Goal: Task Accomplishment & Management: Manage account settings

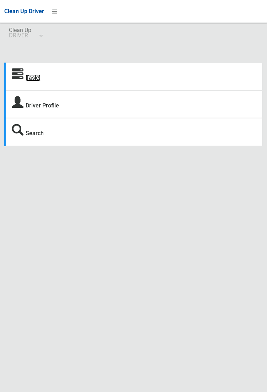
click at [30, 81] on link "Tasks" at bounding box center [33, 77] width 15 height 7
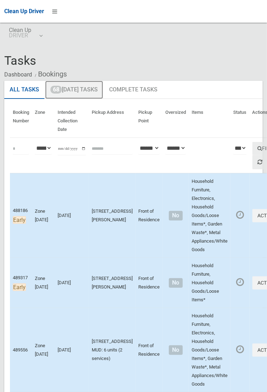
click at [81, 86] on link "68 Today's Tasks" at bounding box center [74, 90] width 58 height 18
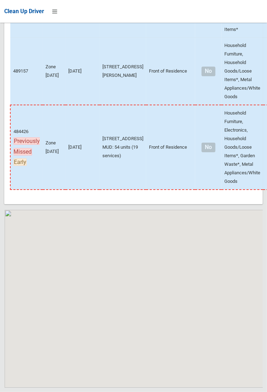
scroll to position [6224, 0]
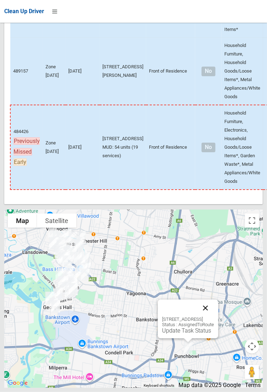
click at [214, 317] on button "Close" at bounding box center [205, 308] width 17 height 17
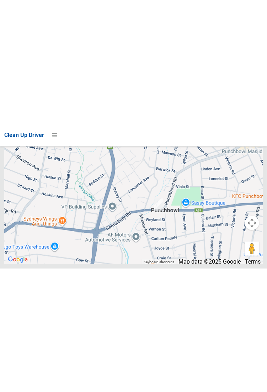
scroll to position [6218, 0]
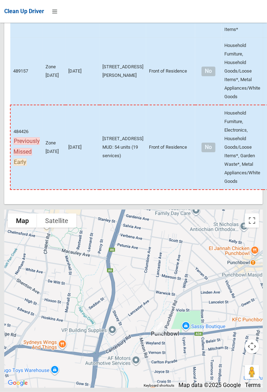
click at [192, 271] on div at bounding box center [133, 299] width 259 height 178
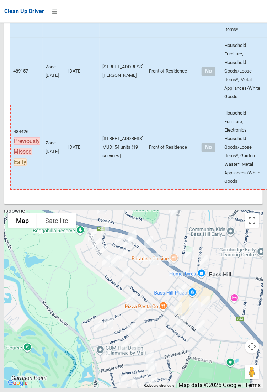
scroll to position [6224, 0]
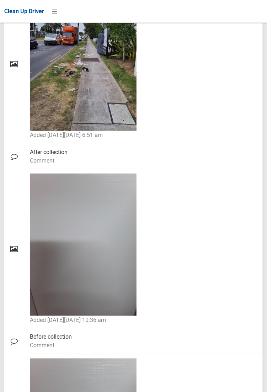
scroll to position [1010, 0]
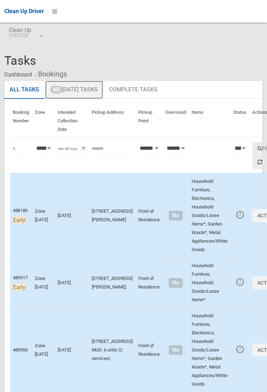
click at [90, 91] on link "68 Today's Tasks" at bounding box center [74, 90] width 58 height 18
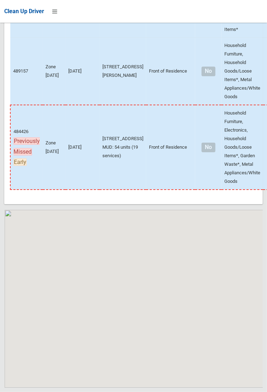
scroll to position [6224, 0]
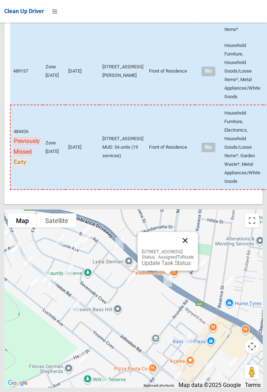
click at [194, 249] on button "Close" at bounding box center [185, 240] width 17 height 17
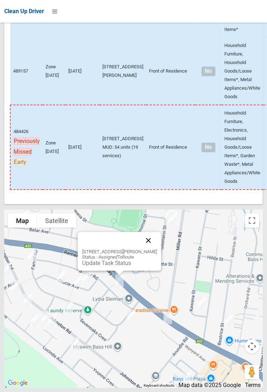
click at [157, 249] on button "Close" at bounding box center [148, 240] width 17 height 17
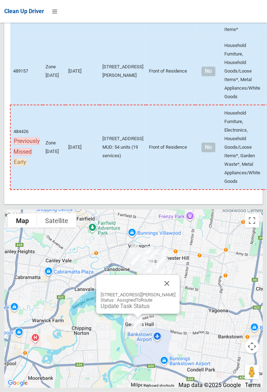
scroll to position [6172, 0]
click at [174, 292] on button "Close" at bounding box center [166, 283] width 17 height 17
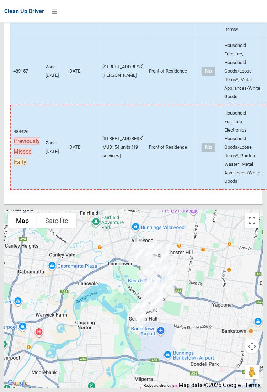
scroll to position [6224, 0]
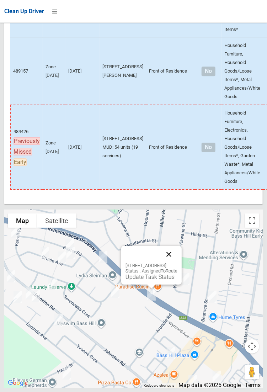
click at [178, 263] on button "Close" at bounding box center [168, 254] width 17 height 17
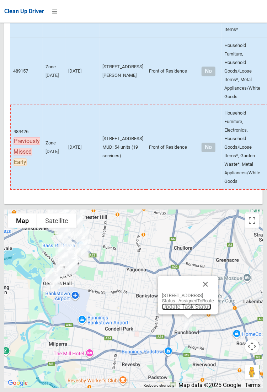
click at [169, 310] on link "Update Task Status" at bounding box center [186, 306] width 49 height 7
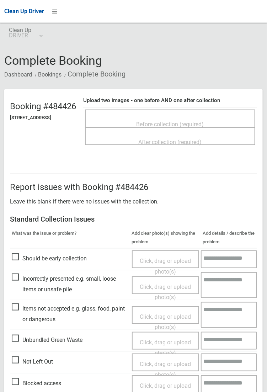
click at [175, 121] on span "Before collection (required)" at bounding box center [171, 124] width 68 height 7
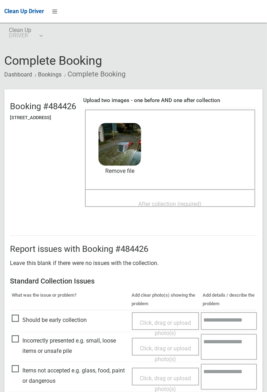
click at [194, 188] on div "Before collection (required) 4.2 MB 2025-10-1405.03.326032237960298557458.jpg C…" at bounding box center [170, 150] width 170 height 80
click at [181, 202] on span "After collection (required)" at bounding box center [170, 204] width 63 height 7
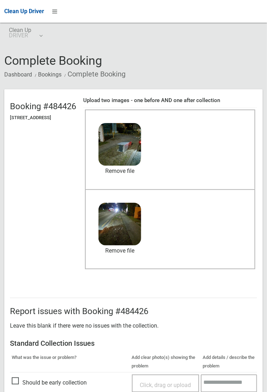
scroll to position [171, 0]
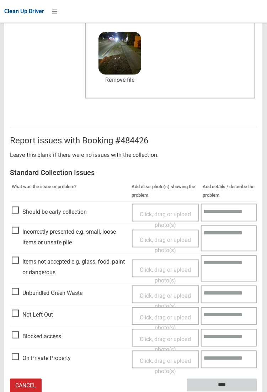
click at [257, 392] on input "****" at bounding box center [222, 385] width 70 height 13
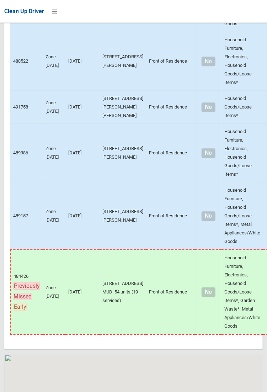
scroll to position [6224, 0]
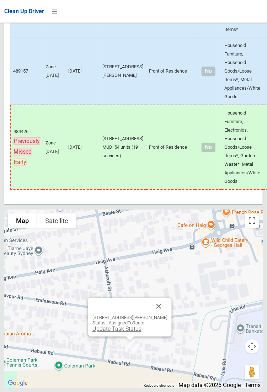
click at [118, 332] on link "Update Task Status" at bounding box center [116, 329] width 49 height 7
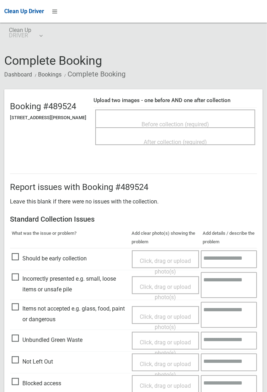
click at [158, 117] on div "Before collection (required)" at bounding box center [175, 123] width 144 height 13
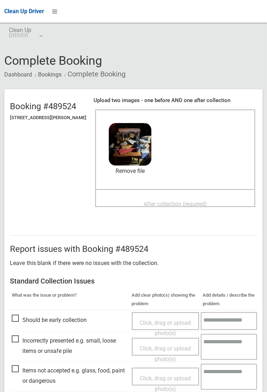
click at [182, 202] on span "After collection (required)" at bounding box center [175, 204] width 63 height 7
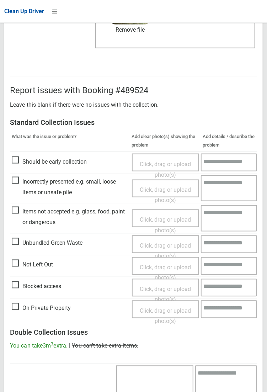
scroll to position [386, 0]
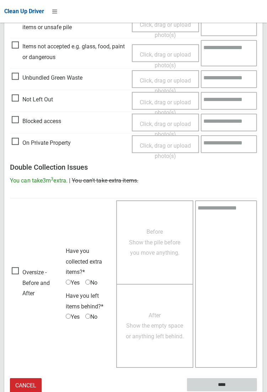
click at [225, 386] on input "****" at bounding box center [222, 385] width 70 height 13
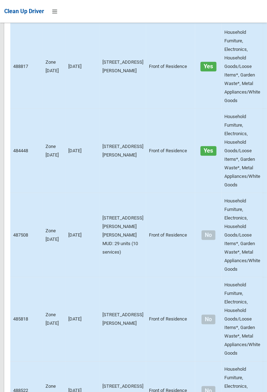
scroll to position [6224, 0]
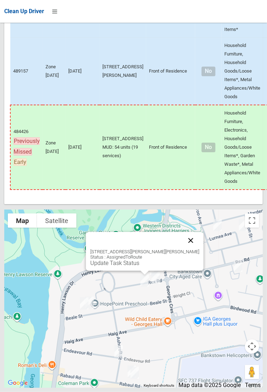
click at [182, 249] on button "Close" at bounding box center [190, 240] width 17 height 17
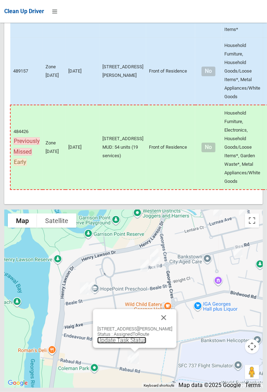
click at [128, 344] on link "Update Task Status" at bounding box center [121, 340] width 49 height 7
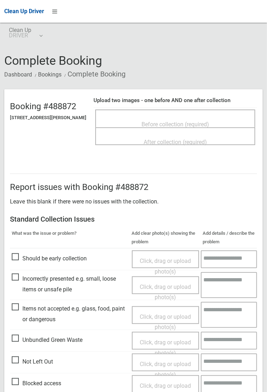
click at [185, 121] on span "Before collection (required)" at bounding box center [176, 124] width 68 height 7
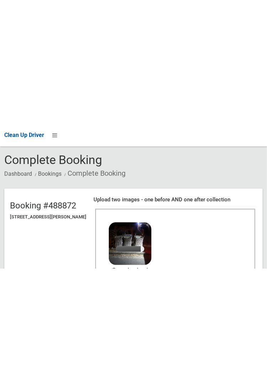
scroll to position [26, 0]
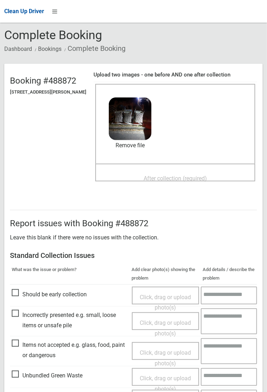
click at [186, 175] on span "After collection (required)" at bounding box center [175, 178] width 63 height 7
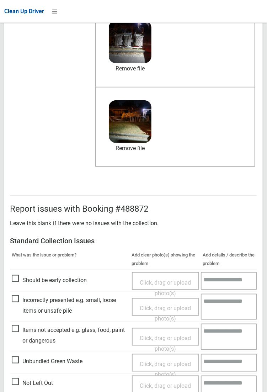
scroll to position [386, 0]
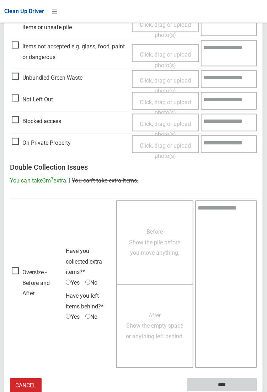
click at [257, 392] on input "****" at bounding box center [222, 385] width 70 height 13
click at [257, 164] on h3 "Double Collection Issues" at bounding box center [133, 168] width 247 height 8
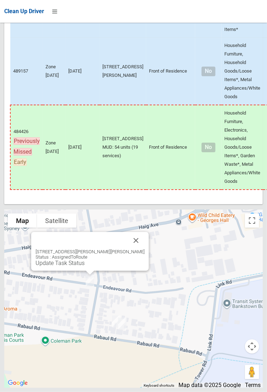
scroll to position [6223, 0]
click at [83, 266] on link "Update Task Status" at bounding box center [59, 263] width 49 height 7
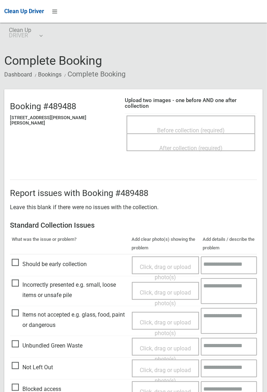
click at [160, 127] on span "Before collection (required)" at bounding box center [191, 130] width 68 height 7
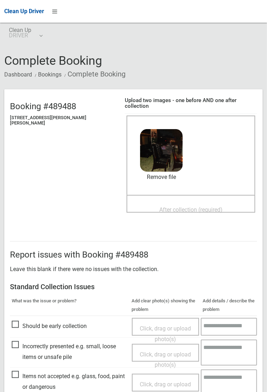
click at [4, 143] on header "Booking #489488 19 Ashcroft Street, GEORGES HALL NSW 2198 Upload two images - o…" at bounding box center [133, 158] width 259 height 138
click at [4, 148] on header "Booking #489488 19 Ashcroft Street, GEORGES HALL NSW 2198 Upload two images - o…" at bounding box center [133, 158] width 259 height 138
click at [173, 206] on span "After collection (required)" at bounding box center [190, 209] width 63 height 7
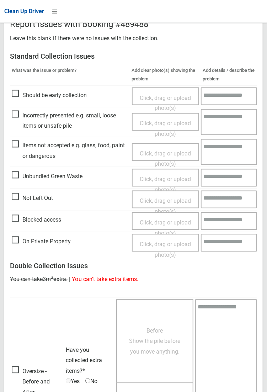
scroll to position [386, 0]
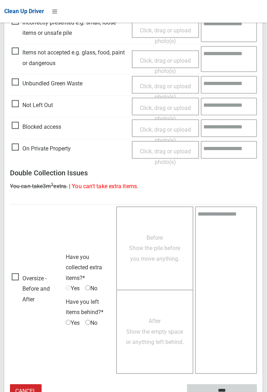
click at [257, 392] on input "****" at bounding box center [222, 391] width 70 height 13
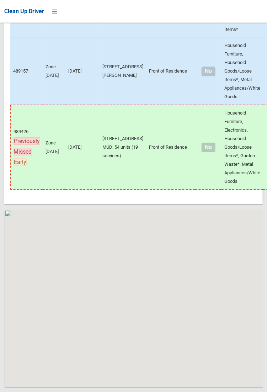
scroll to position [6224, 0]
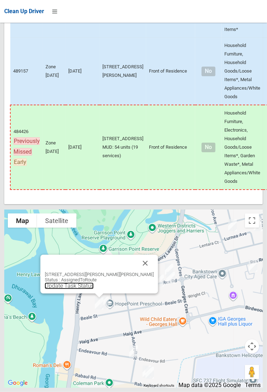
click at [92, 289] on link "Update Task Status" at bounding box center [68, 285] width 49 height 7
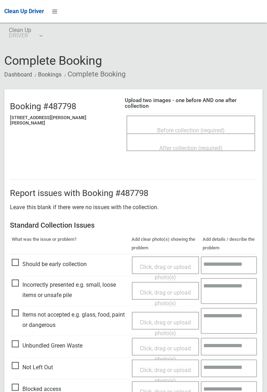
click at [159, 127] on span "Before collection (required)" at bounding box center [191, 130] width 68 height 7
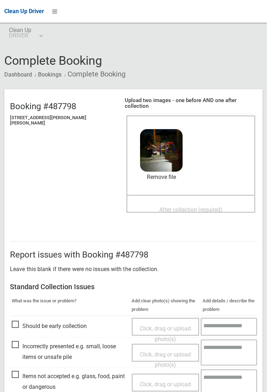
click at [167, 206] on span "After collection (required)" at bounding box center [190, 209] width 63 height 7
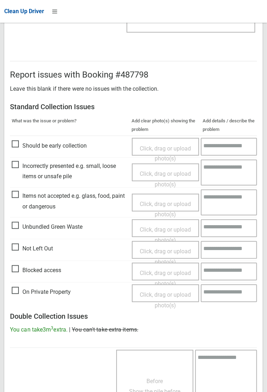
scroll to position [386, 0]
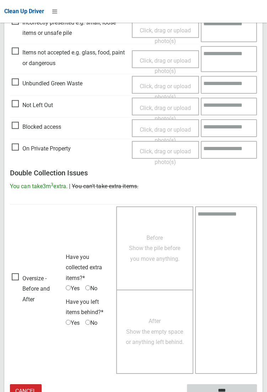
click at [220, 385] on input "****" at bounding box center [222, 391] width 70 height 13
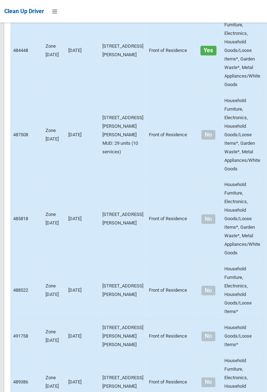
scroll to position [6224, 0]
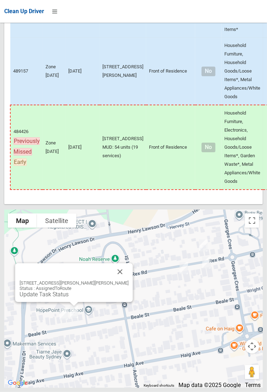
click at [65, 302] on div "48 Beale Street, GEORGES HALL NSW 2198 Status : AssignedToRoute Update Task Sta…" at bounding box center [74, 282] width 118 height 39
click at [68, 298] on link "Update Task Status" at bounding box center [43, 294] width 49 height 7
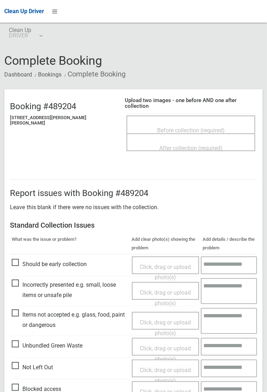
click at [164, 127] on span "Before collection (required)" at bounding box center [191, 130] width 68 height 7
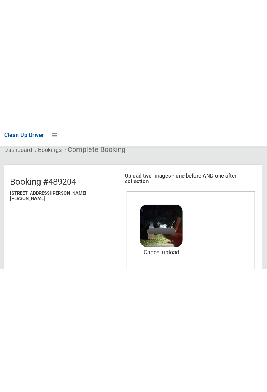
scroll to position [50, 0]
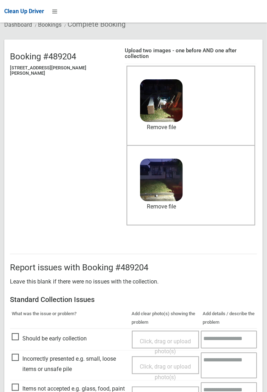
scroll to position [386, 0]
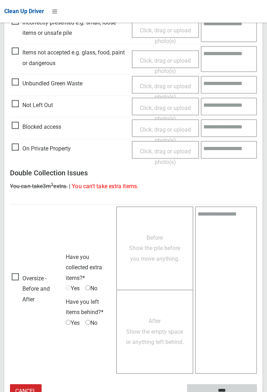
click at [257, 392] on input "****" at bounding box center [222, 391] width 70 height 13
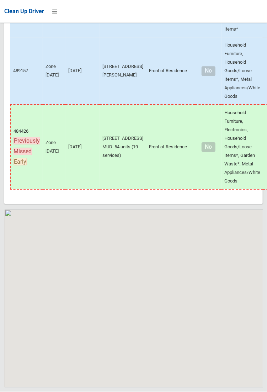
scroll to position [6224, 0]
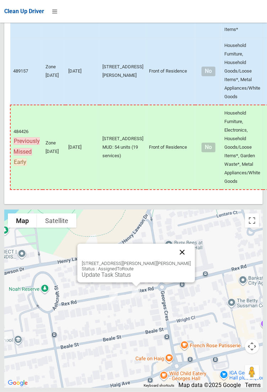
click at [178, 261] on button "Close" at bounding box center [182, 252] width 17 height 17
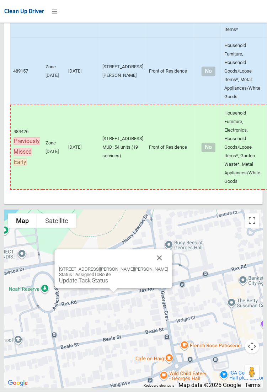
click at [104, 284] on link "Update Task Status" at bounding box center [83, 280] width 49 height 7
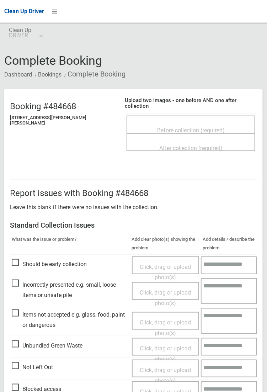
click at [157, 127] on span "Before collection (required)" at bounding box center [191, 130] width 68 height 7
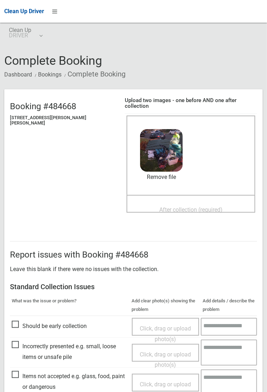
click at [169, 206] on span "After collection (required)" at bounding box center [190, 209] width 63 height 7
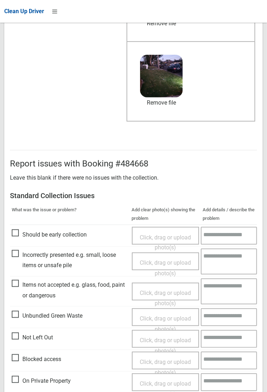
scroll to position [386, 0]
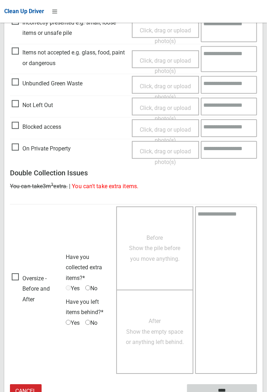
click at [257, 392] on input "****" at bounding box center [222, 391] width 70 height 13
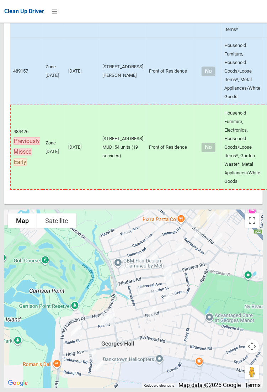
scroll to position [6224, 0]
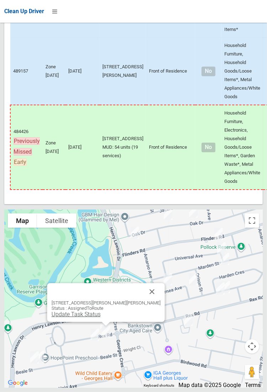
click at [100, 318] on link "Update Task Status" at bounding box center [75, 314] width 49 height 7
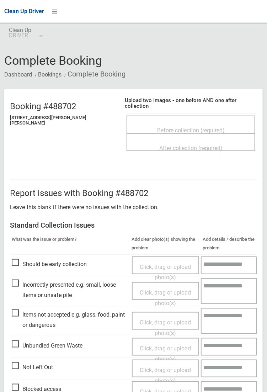
click at [177, 127] on span "Before collection (required)" at bounding box center [191, 130] width 68 height 7
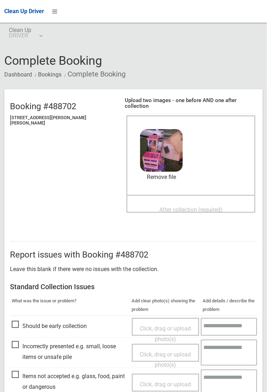
click at [177, 206] on span "After collection (required)" at bounding box center [190, 209] width 63 height 7
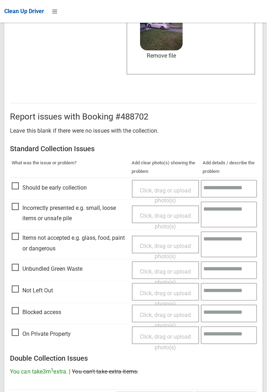
scroll to position [386, 0]
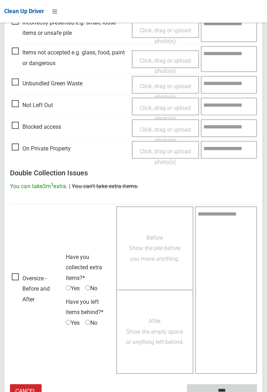
click at [257, 392] on input "****" at bounding box center [222, 391] width 70 height 13
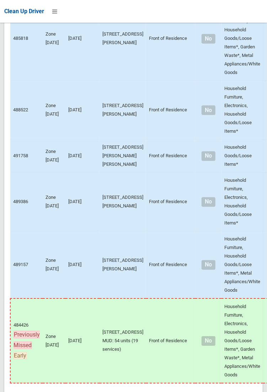
scroll to position [6224, 0]
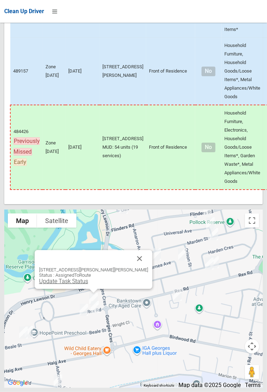
click at [88, 285] on link "Update Task Status" at bounding box center [63, 281] width 49 height 7
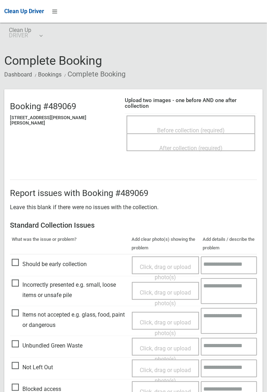
click at [166, 127] on span "Before collection (required)" at bounding box center [191, 130] width 68 height 7
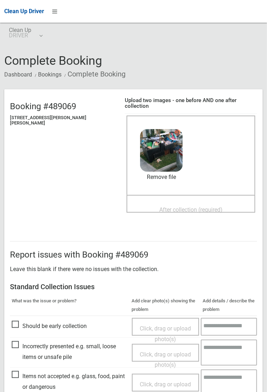
click at [186, 206] on span "After collection (required)" at bounding box center [190, 209] width 63 height 7
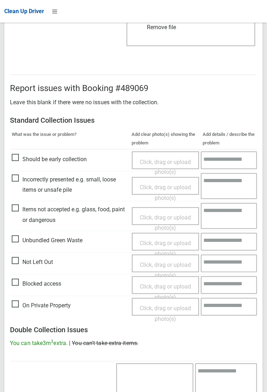
scroll to position [386, 0]
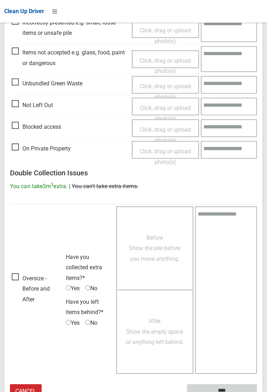
click at [220, 385] on input "****" at bounding box center [222, 391] width 70 height 13
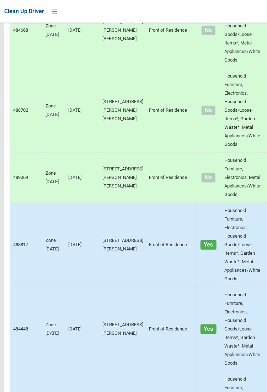
scroll to position [6224, 0]
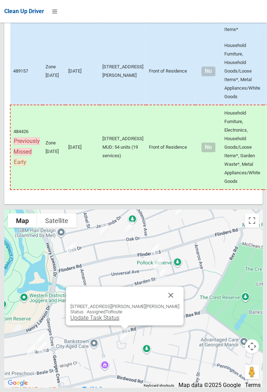
click at [113, 321] on link "Update Task Status" at bounding box center [94, 317] width 49 height 7
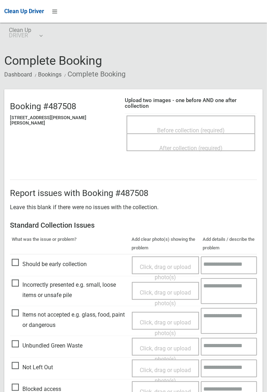
click at [171, 123] on div "Before collection (required)" at bounding box center [190, 129] width 113 height 13
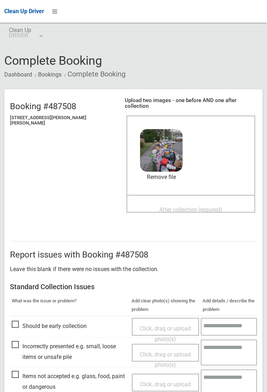
click at [211, 206] on span "After collection (required)" at bounding box center [190, 209] width 63 height 7
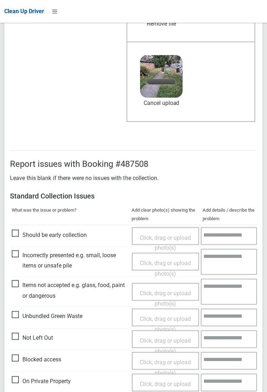
scroll to position [171, 0]
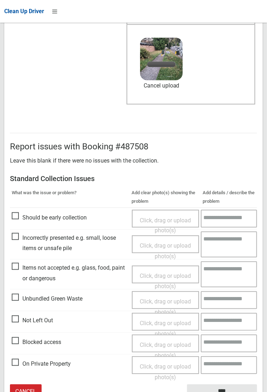
click at [29, 284] on span "Items not accepted e.g. glass, food, paint or dangerous" at bounding box center [70, 273] width 117 height 21
click at [171, 273] on span "Click, drag or upload photo(s)" at bounding box center [165, 281] width 51 height 17
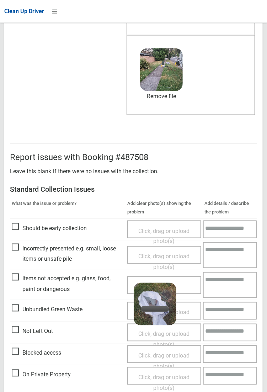
click at [223, 279] on textarea at bounding box center [230, 285] width 54 height 26
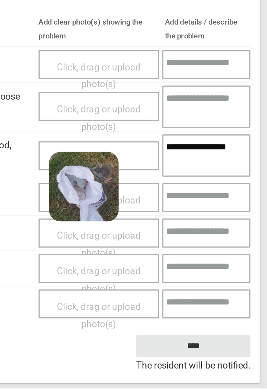
scroll to position [196, 0]
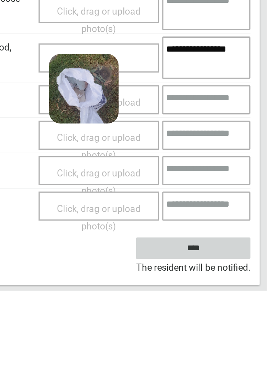
type textarea "**********"
click at [257, 373] on input "****" at bounding box center [222, 366] width 70 height 13
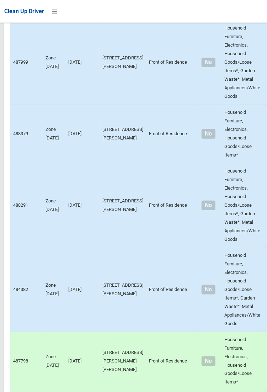
scroll to position [6224, 0]
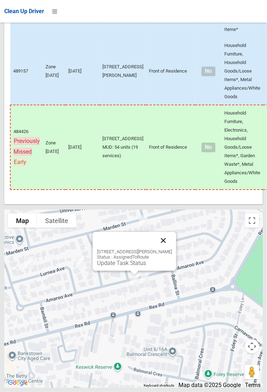
click at [172, 249] on button "Close" at bounding box center [163, 240] width 17 height 17
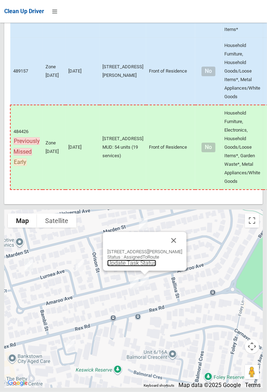
click at [129, 266] on link "Update Task Status" at bounding box center [131, 263] width 49 height 7
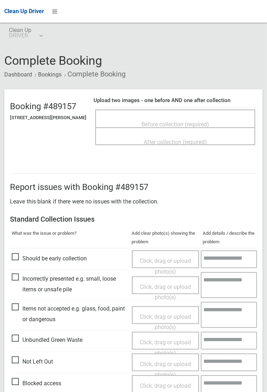
click at [171, 121] on span "Before collection (required)" at bounding box center [176, 124] width 68 height 7
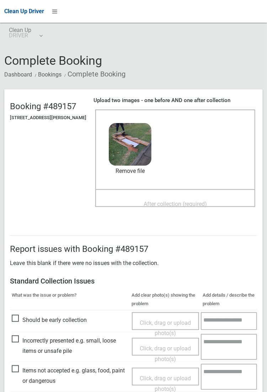
click at [174, 201] on span "After collection (required)" at bounding box center [175, 204] width 63 height 7
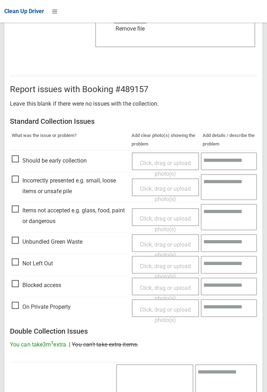
scroll to position [386, 0]
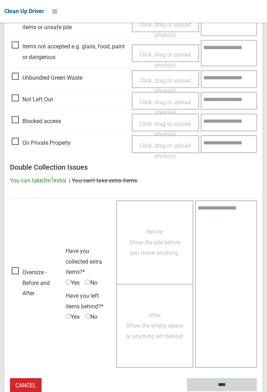
click at [257, 392] on input "****" at bounding box center [222, 385] width 70 height 13
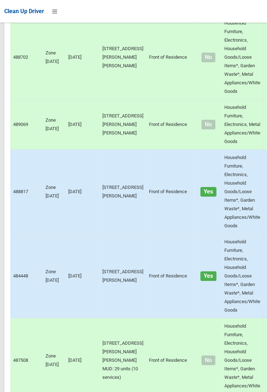
scroll to position [6224, 0]
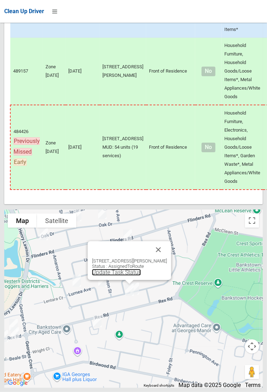
click at [121, 276] on link "Update Task Status" at bounding box center [116, 272] width 49 height 7
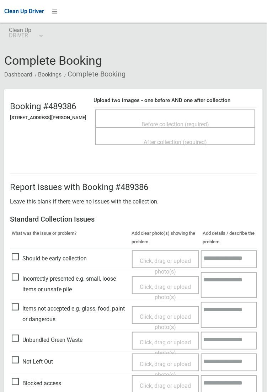
click at [175, 121] on span "Before collection (required)" at bounding box center [176, 124] width 68 height 7
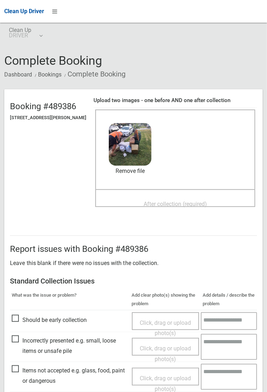
click at [187, 201] on span "After collection (required)" at bounding box center [175, 204] width 63 height 7
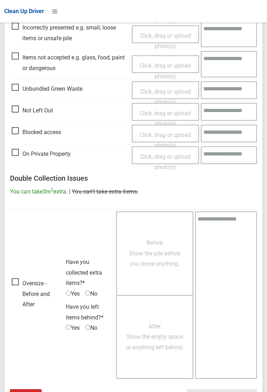
scroll to position [386, 0]
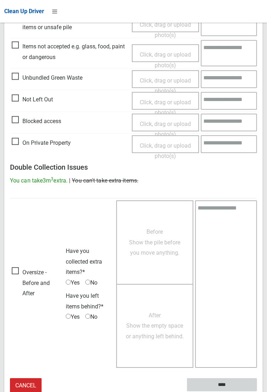
click at [223, 385] on input "****" at bounding box center [222, 385] width 70 height 13
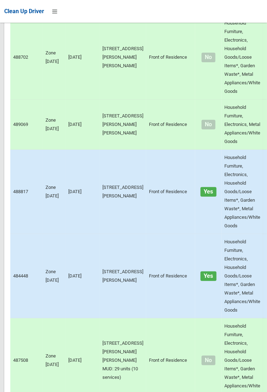
scroll to position [6224, 0]
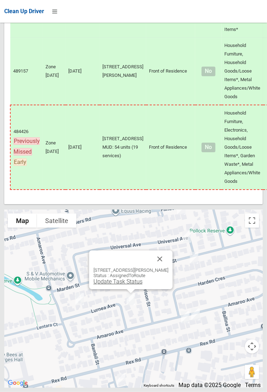
click at [124, 285] on link "Update Task Status" at bounding box center [117, 281] width 49 height 7
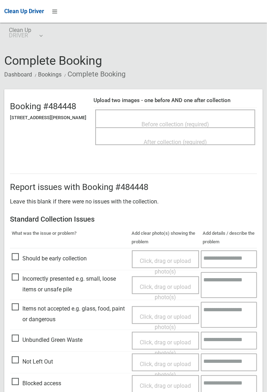
click at [173, 121] on span "Before collection (required)" at bounding box center [176, 124] width 68 height 7
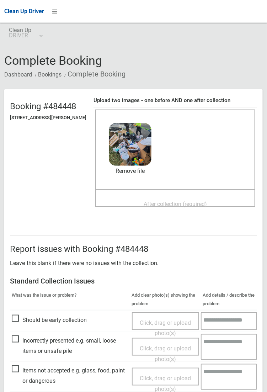
click at [206, 181] on div "Before collection (required) 3.9 MB 2025-10-1406.21.261387692022067561945.jpg C…" at bounding box center [175, 150] width 160 height 80
click at [186, 187] on div "Before collection (required) 3.9 MB 2025-10-1406.21.261387692022067561945.jpg C…" at bounding box center [175, 150] width 160 height 80
click at [168, 201] on span "After collection (required)" at bounding box center [175, 204] width 63 height 7
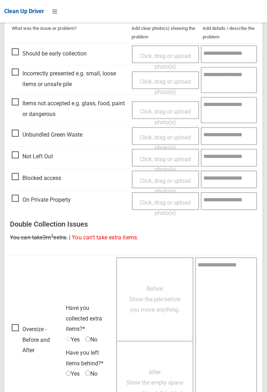
scroll to position [386, 0]
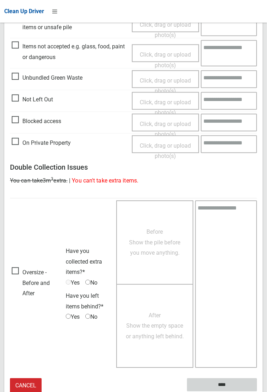
click at [245, 385] on input "****" at bounding box center [222, 385] width 70 height 13
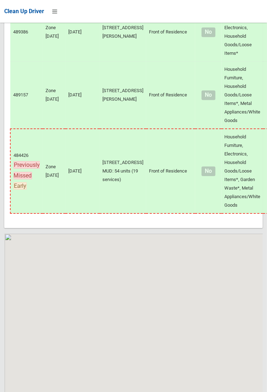
scroll to position [6224, 0]
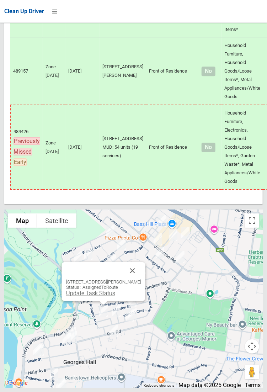
click at [94, 297] on link "Update Task Status" at bounding box center [90, 293] width 49 height 7
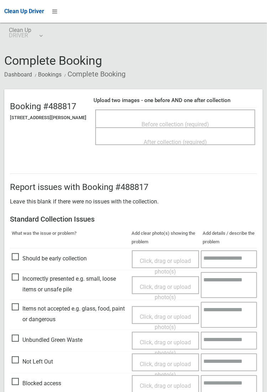
click at [173, 117] on div "Before collection (required)" at bounding box center [175, 123] width 144 height 13
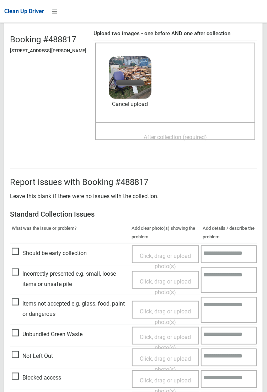
scroll to position [66, 0]
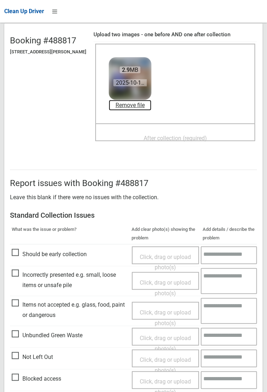
click at [147, 107] on link "Remove file" at bounding box center [130, 105] width 43 height 11
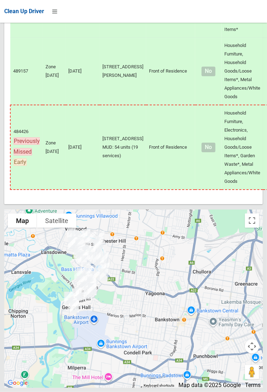
scroll to position [5344, 0]
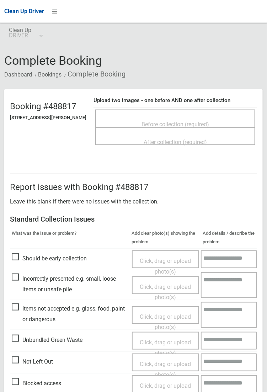
click at [167, 121] on span "Before collection (required)" at bounding box center [176, 124] width 68 height 7
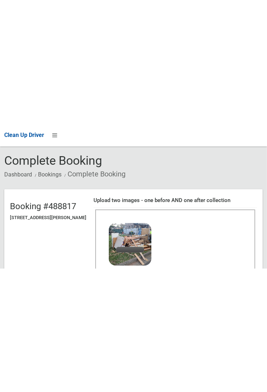
scroll to position [24, 0]
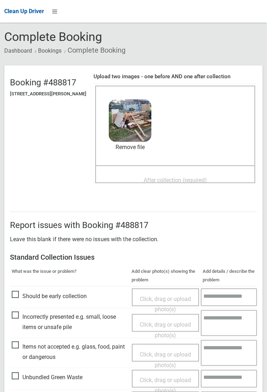
click at [165, 177] on span "After collection (required)" at bounding box center [175, 180] width 63 height 7
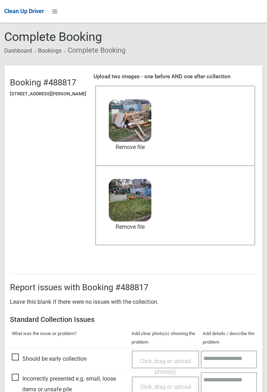
scroll to position [386, 0]
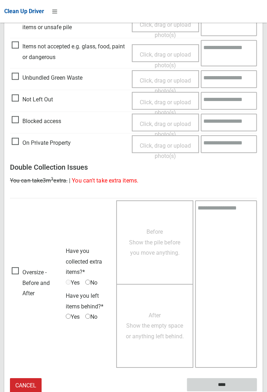
click at [257, 392] on input "****" at bounding box center [222, 385] width 70 height 13
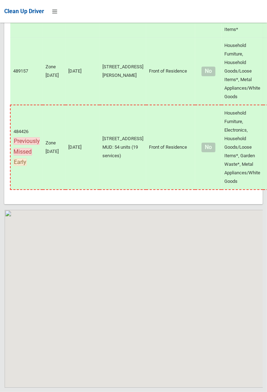
scroll to position [6224, 0]
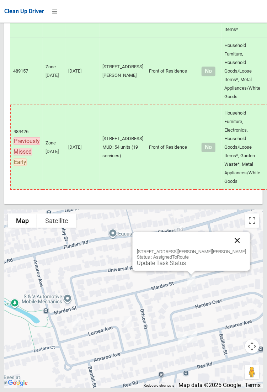
click at [231, 249] on button "Close" at bounding box center [237, 240] width 17 height 17
click at [173, 266] on link "Update Task Status" at bounding box center [161, 263] width 49 height 7
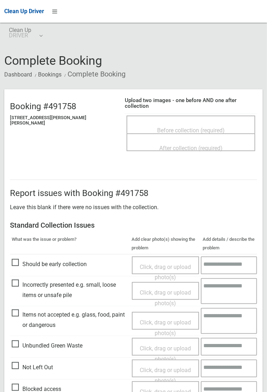
click at [170, 123] on div "Before collection (required)" at bounding box center [190, 129] width 113 height 13
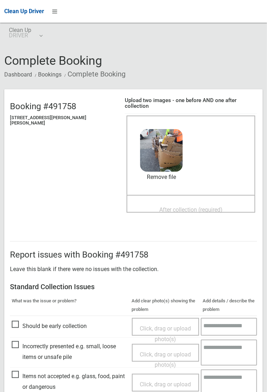
click at [196, 206] on span "After collection (required)" at bounding box center [190, 209] width 63 height 7
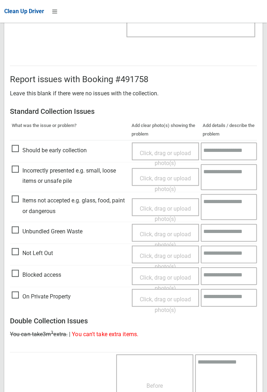
scroll to position [386, 0]
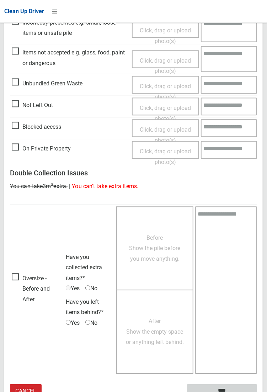
click at [257, 392] on input "****" at bounding box center [222, 391] width 70 height 13
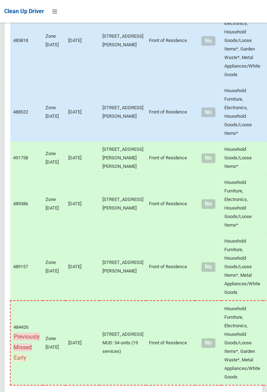
scroll to position [6224, 0]
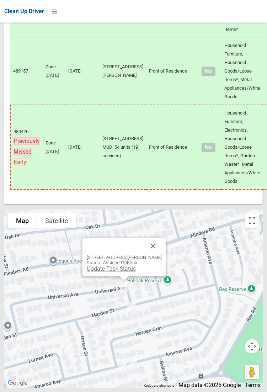
click at [111, 272] on link "Update Task Status" at bounding box center [110, 268] width 49 height 7
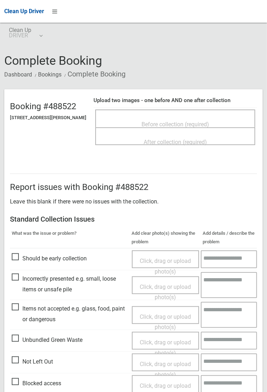
click at [169, 122] on span "Before collection (required)" at bounding box center [176, 124] width 68 height 7
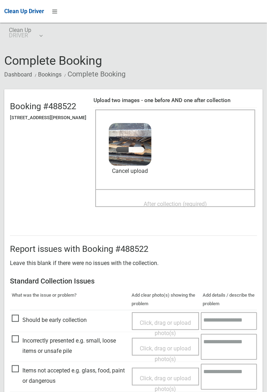
click at [181, 201] on span "After collection (required)" at bounding box center [175, 204] width 63 height 7
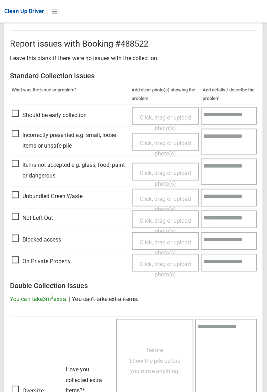
scroll to position [386, 0]
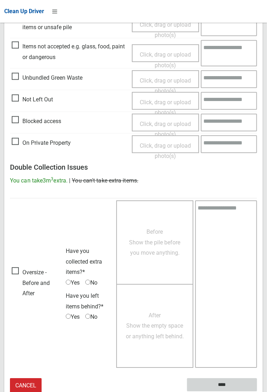
click at [221, 386] on input "****" at bounding box center [222, 385] width 70 height 13
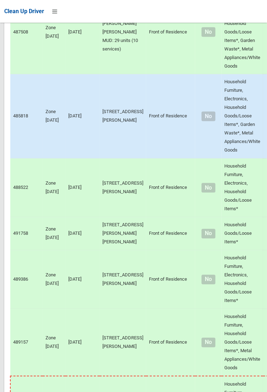
scroll to position [6224, 0]
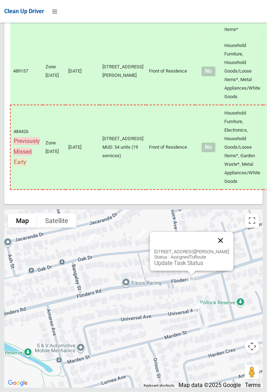
click at [222, 249] on button "Close" at bounding box center [220, 240] width 17 height 17
click at [174, 266] on link "Update Task Status" at bounding box center [178, 263] width 49 height 7
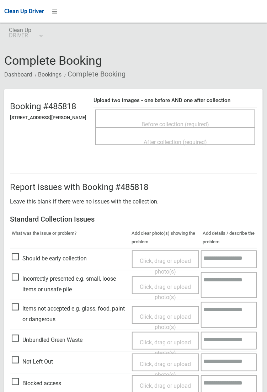
click at [168, 121] on span "Before collection (required)" at bounding box center [176, 124] width 68 height 7
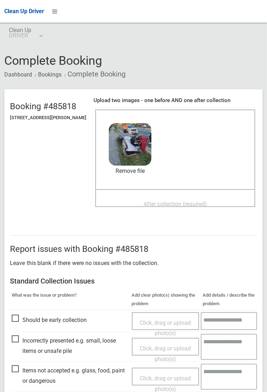
click at [219, 197] on div "After collection (required)" at bounding box center [175, 203] width 144 height 13
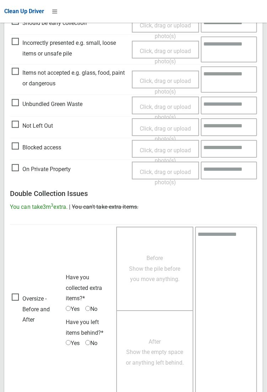
scroll to position [386, 0]
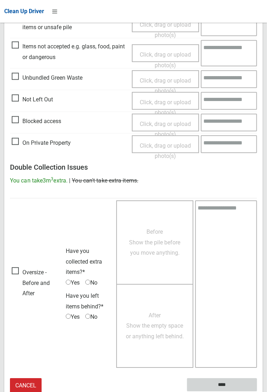
click at [227, 386] on input "****" at bounding box center [222, 385] width 70 height 13
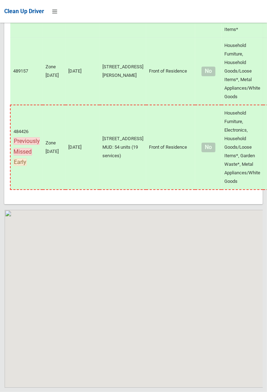
scroll to position [6224, 0]
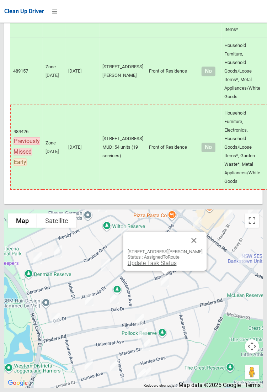
click at [156, 266] on link "Update Task Status" at bounding box center [151, 263] width 49 height 7
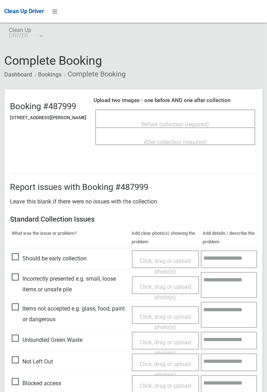
click at [164, 121] on span "Before collection (required)" at bounding box center [176, 124] width 68 height 7
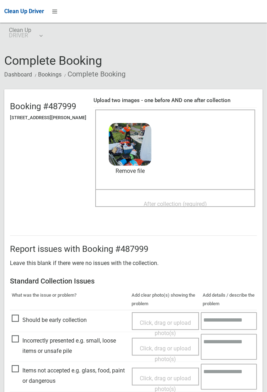
click at [196, 201] on span "After collection (required)" at bounding box center [175, 204] width 63 height 7
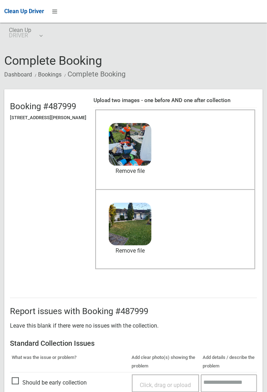
scroll to position [386, 0]
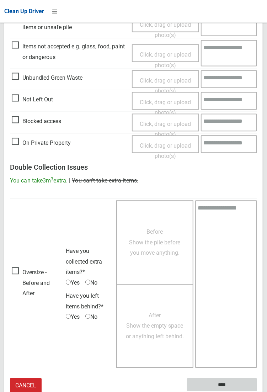
click at [257, 392] on input "****" at bounding box center [222, 385] width 70 height 13
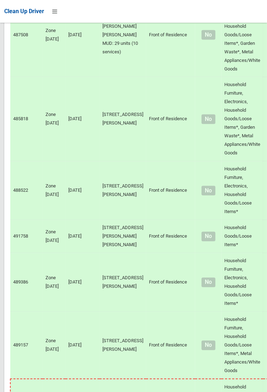
scroll to position [6224, 0]
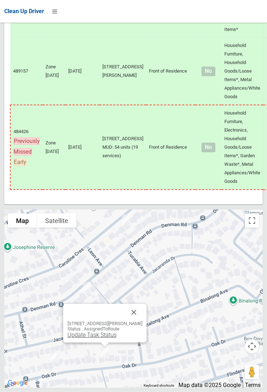
click at [99, 338] on link "Update Task Status" at bounding box center [91, 335] width 49 height 7
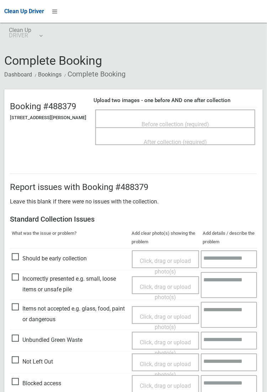
click at [167, 121] on span "Before collection (required)" at bounding box center [176, 124] width 68 height 7
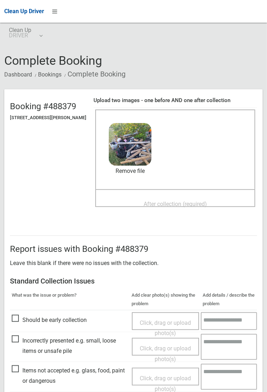
click at [167, 201] on span "After collection (required)" at bounding box center [175, 204] width 63 height 7
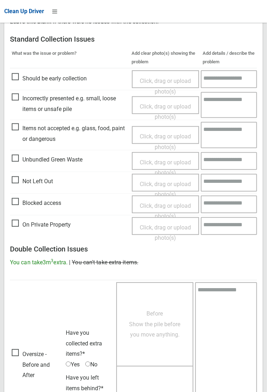
scroll to position [386, 0]
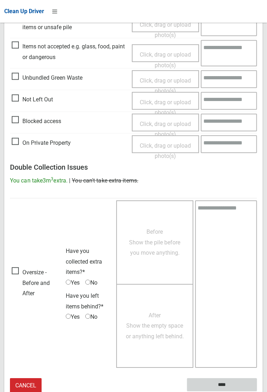
click at [257, 392] on input "****" at bounding box center [222, 385] width 70 height 13
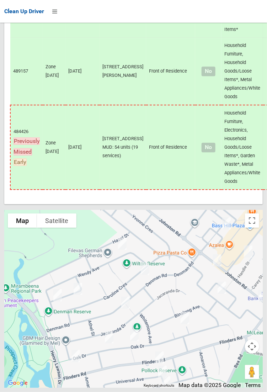
scroll to position [6224, 0]
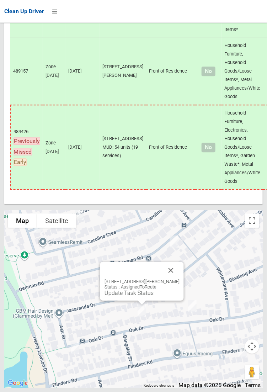
click at [128, 301] on div "24 Oak Drive, GEORGES HALL NSW 2198 Status : AssignedToRoute Update Task Status" at bounding box center [142, 281] width 84 height 39
click at [141, 301] on div "24 Oak Drive, GEORGES HALL NSW 2198 Status : AssignedToRoute Update Task Status" at bounding box center [142, 281] width 84 height 39
click at [142, 296] on link "Update Task Status" at bounding box center [128, 293] width 49 height 7
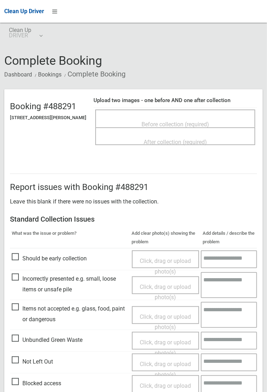
click at [173, 121] on span "Before collection (required)" at bounding box center [176, 124] width 68 height 7
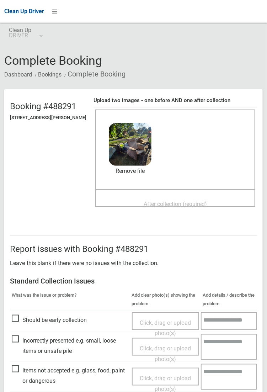
click at [170, 206] on span "After collection (required)" at bounding box center [175, 204] width 63 height 7
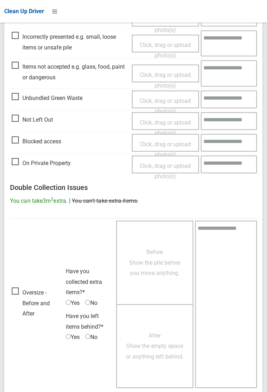
scroll to position [386, 0]
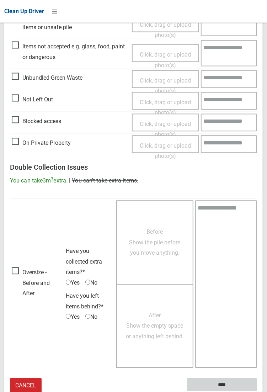
click at [223, 385] on input "****" at bounding box center [222, 385] width 70 height 13
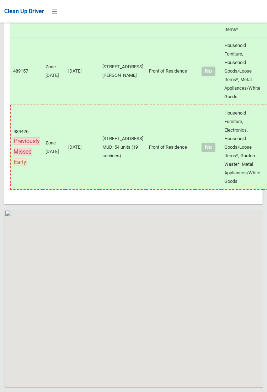
scroll to position [6224, 0]
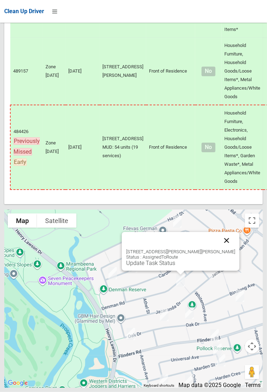
click at [221, 249] on button "Close" at bounding box center [226, 240] width 17 height 17
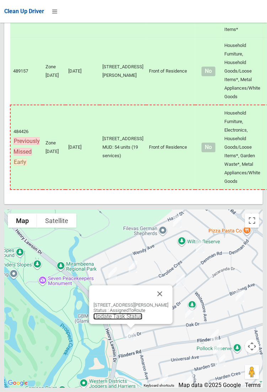
click at [123, 320] on link "Update Task Status" at bounding box center [117, 316] width 49 height 7
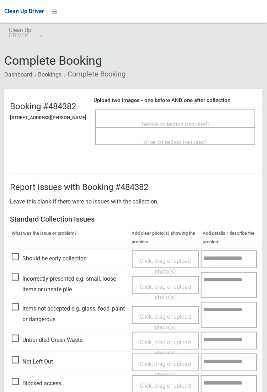
click at [179, 121] on span "Before collection (required)" at bounding box center [176, 124] width 68 height 7
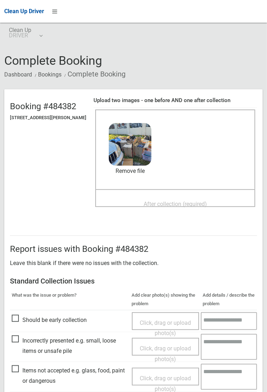
click at [165, 203] on span "After collection (required)" at bounding box center [175, 204] width 63 height 7
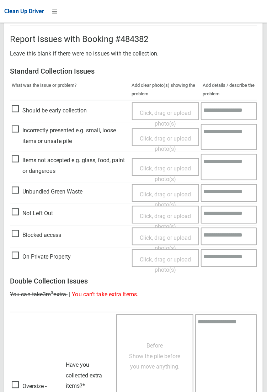
scroll to position [386, 0]
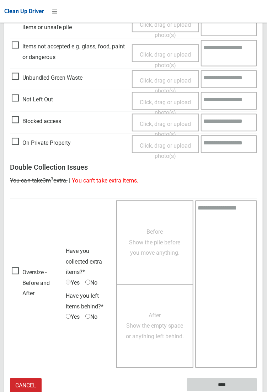
click at [221, 384] on input "****" at bounding box center [222, 385] width 70 height 13
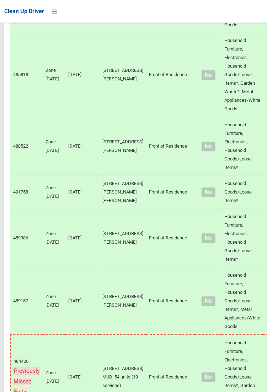
scroll to position [6224, 0]
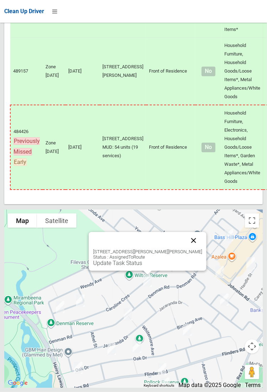
click at [189, 249] on button "Close" at bounding box center [193, 240] width 17 height 17
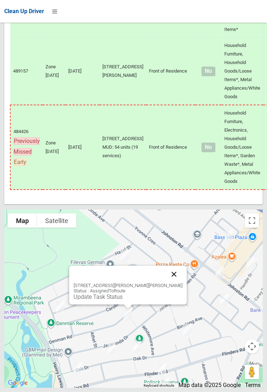
click at [166, 283] on button "Close" at bounding box center [173, 274] width 17 height 17
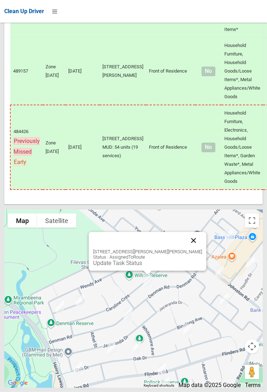
click at [196, 249] on button "Close" at bounding box center [193, 240] width 17 height 17
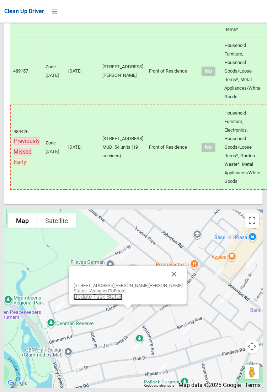
click at [120, 300] on link "Update Task Status" at bounding box center [97, 297] width 49 height 7
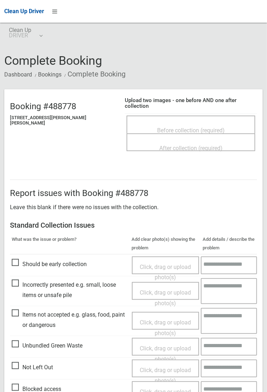
click at [182, 127] on span "Before collection (required)" at bounding box center [191, 130] width 68 height 7
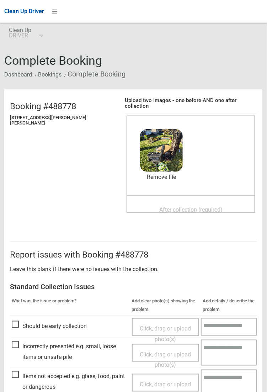
click at [174, 206] on span "After collection (required)" at bounding box center [190, 209] width 63 height 7
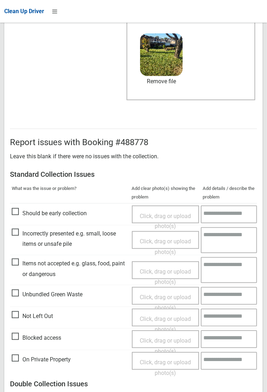
scroll to position [386, 0]
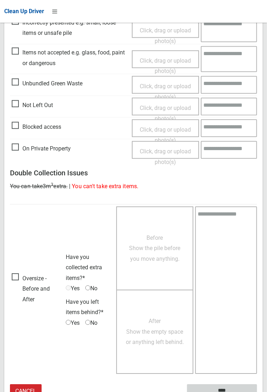
click at [257, 392] on input "****" at bounding box center [222, 391] width 70 height 13
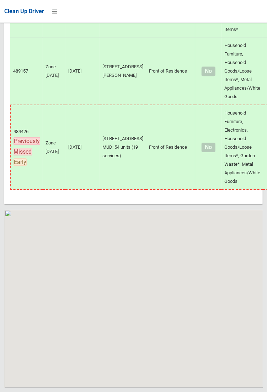
scroll to position [6224, 0]
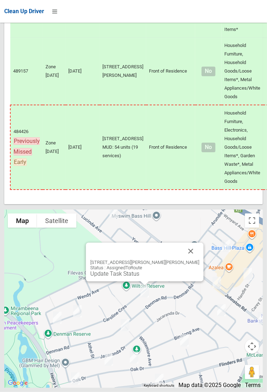
click at [191, 273] on div at bounding box center [133, 196] width 267 height 392
click at [191, 260] on button "Close" at bounding box center [190, 251] width 17 height 17
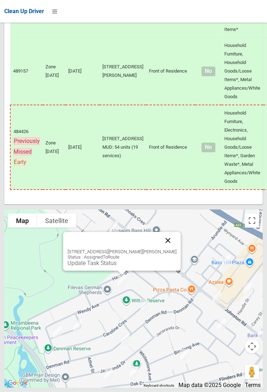
click at [159, 249] on button "Close" at bounding box center [167, 240] width 17 height 17
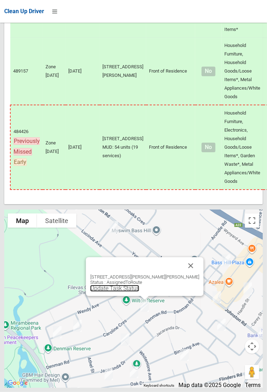
click at [136, 292] on link "Update Task Status" at bounding box center [114, 288] width 49 height 7
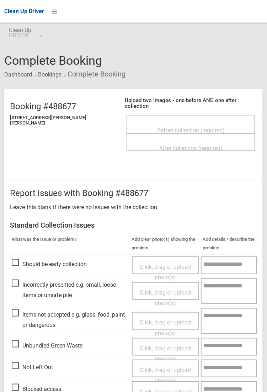
click at [185, 127] on span "Before collection (required)" at bounding box center [191, 130] width 68 height 7
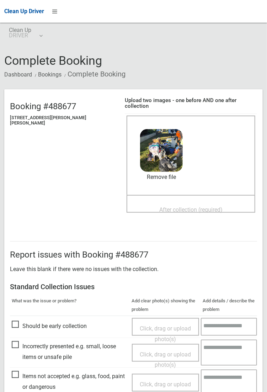
click at [217, 186] on div "Before collection (required) 4.2 MB 2025-10-1407.59.255523725803516416972.jpg C…" at bounding box center [191, 156] width 129 height 80
click at [176, 206] on span "After collection (required)" at bounding box center [190, 209] width 63 height 7
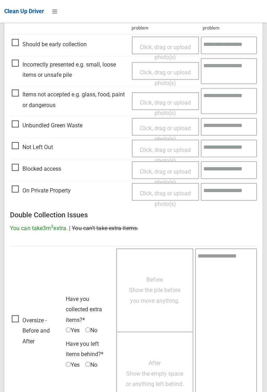
scroll to position [386, 0]
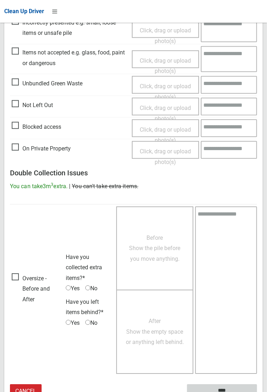
click at [257, 392] on input "****" at bounding box center [222, 391] width 70 height 13
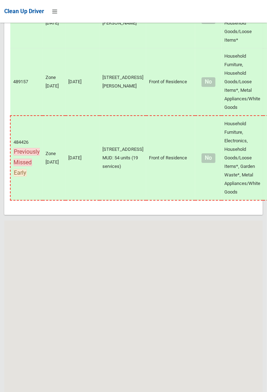
scroll to position [6224, 0]
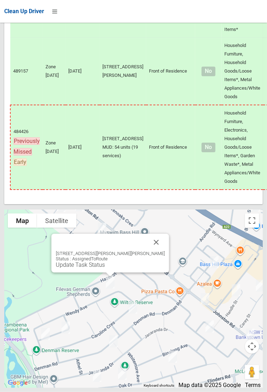
click at [106, 273] on div "[STREET_ADDRESS][PERSON_NAME][PERSON_NAME] Status : AssignedToRoute Update Task…" at bounding box center [110, 253] width 118 height 39
click at [98, 268] on link "Update Task Status" at bounding box center [79, 264] width 49 height 7
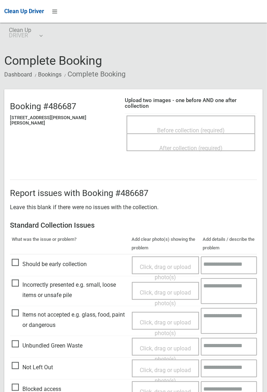
click at [176, 127] on span "Before collection (required)" at bounding box center [191, 130] width 68 height 7
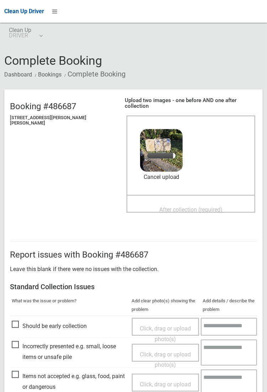
click at [195, 206] on span "After collection (required)" at bounding box center [190, 209] width 63 height 7
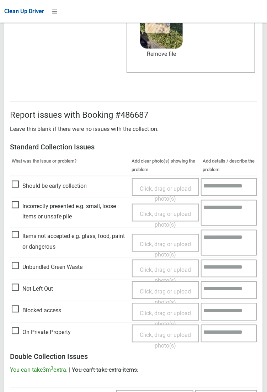
scroll to position [386, 0]
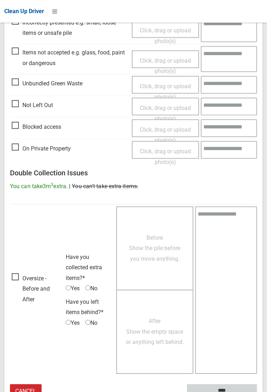
click at [257, 392] on input "****" at bounding box center [222, 391] width 70 height 13
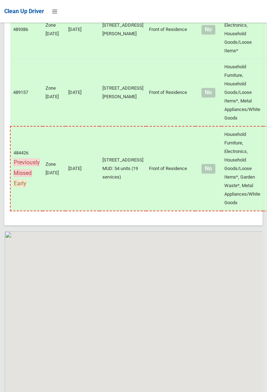
scroll to position [6224, 0]
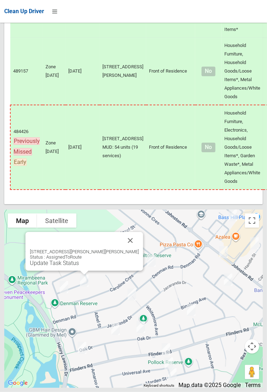
scroll to position [6224, 0]
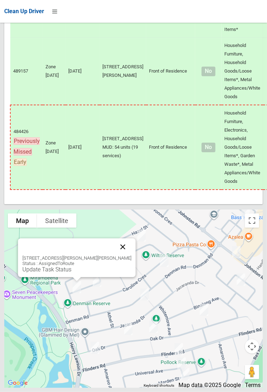
click at [120, 255] on button "Close" at bounding box center [122, 246] width 17 height 17
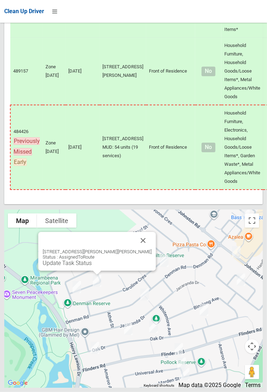
click at [89, 271] on div "19 Josephine Crescent, GEORGES HALL NSW 2198 Status : AssignedToRoute Update Ta…" at bounding box center [97, 251] width 118 height 39
click at [85, 266] on link "Update Task Status" at bounding box center [66, 263] width 49 height 7
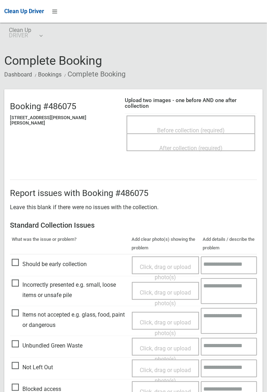
click at [197, 128] on span "Before collection (required)" at bounding box center [191, 130] width 68 height 7
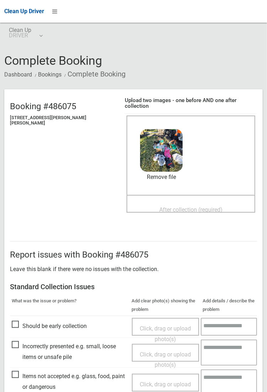
click at [174, 206] on span "After collection (required)" at bounding box center [190, 209] width 63 height 7
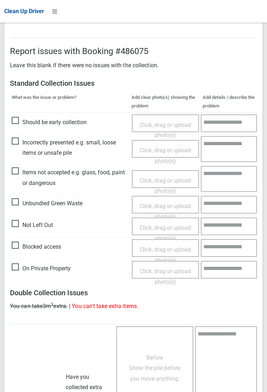
scroll to position [392, 0]
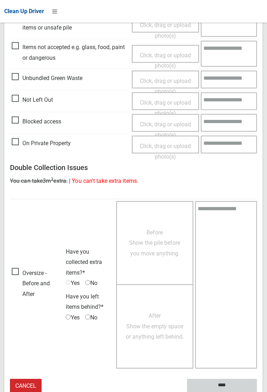
click at [221, 386] on input "****" at bounding box center [222, 385] width 70 height 13
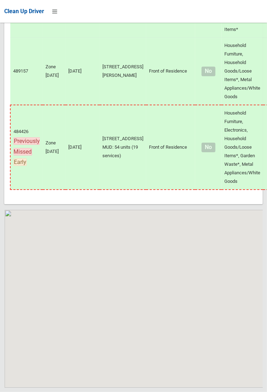
scroll to position [6224, 0]
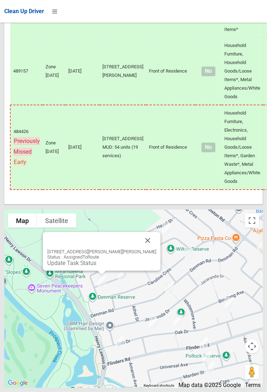
click at [104, 266] on div "61 Wendy Avenue, GEORGES HALL NSW 2198 Status : AssignedToRoute Update Task Sta…" at bounding box center [101, 257] width 109 height 17
click at [96, 266] on link "Update Task Status" at bounding box center [71, 263] width 49 height 7
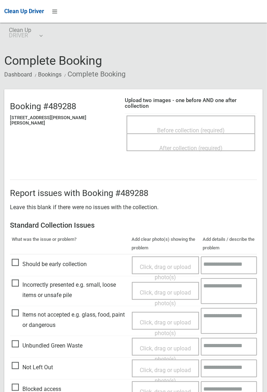
click at [186, 127] on span "Before collection (required)" at bounding box center [191, 130] width 68 height 7
click at [16, 280] on span "Incorrectly presented e.g. small, loose items or unsafe pile" at bounding box center [70, 290] width 117 height 21
click at [186, 127] on span "Before collection (required)" at bounding box center [191, 130] width 68 height 7
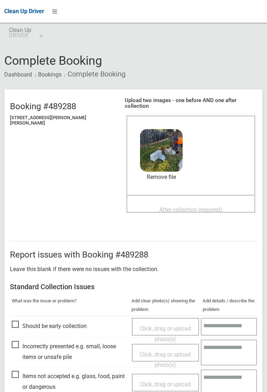
click at [177, 206] on span "After collection (required)" at bounding box center [190, 209] width 63 height 7
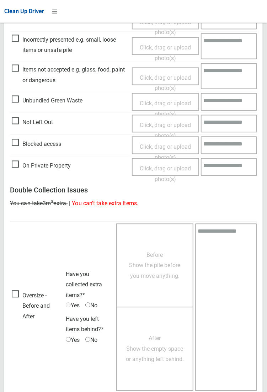
scroll to position [386, 0]
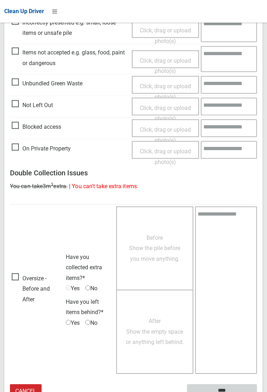
click at [226, 386] on input "****" at bounding box center [222, 391] width 70 height 13
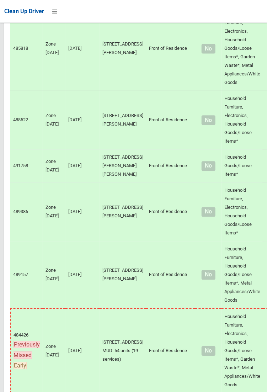
scroll to position [6224, 0]
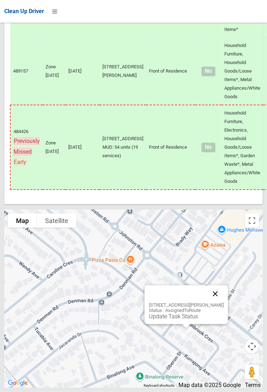
click at [224, 302] on button "Close" at bounding box center [215, 293] width 17 height 17
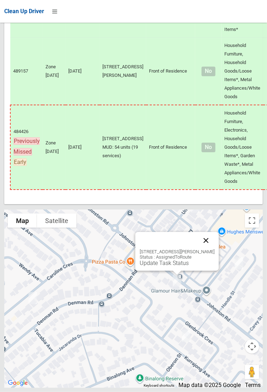
click at [213, 249] on button "Close" at bounding box center [205, 240] width 17 height 17
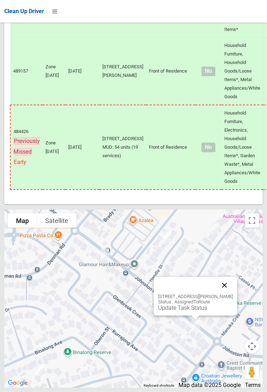
click at [230, 294] on button "Close" at bounding box center [224, 285] width 17 height 17
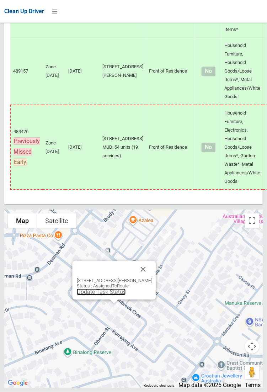
click at [104, 295] on link "Update Task Status" at bounding box center [100, 292] width 49 height 7
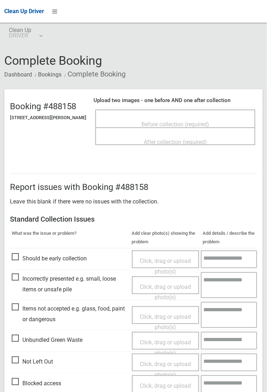
click at [208, 121] on span "Before collection (required)" at bounding box center [176, 124] width 68 height 7
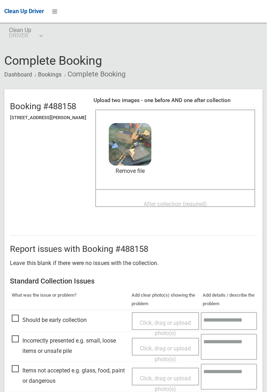
click at [203, 201] on span "After collection (required)" at bounding box center [175, 204] width 63 height 7
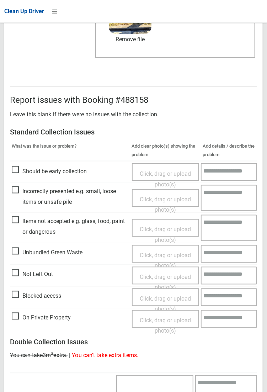
scroll to position [386, 0]
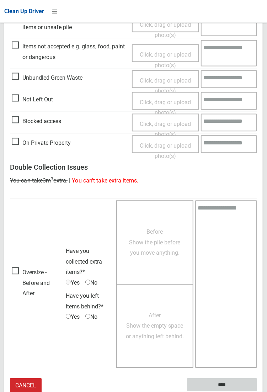
click at [257, 392] on input "****" at bounding box center [222, 385] width 70 height 13
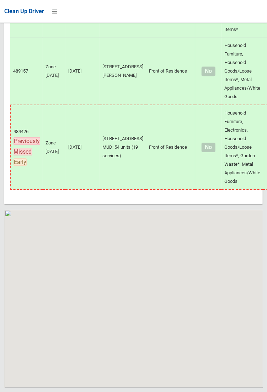
scroll to position [6224, 0]
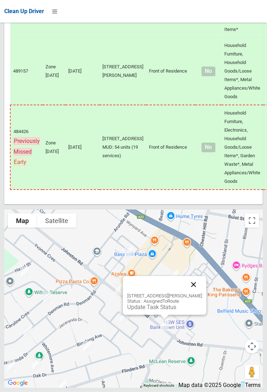
click at [199, 293] on button "Close" at bounding box center [193, 284] width 17 height 17
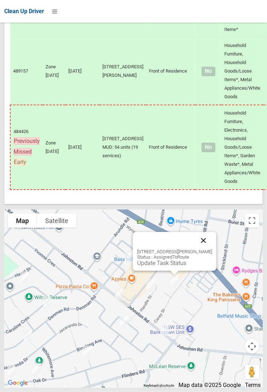
click at [211, 249] on button "Close" at bounding box center [203, 240] width 17 height 17
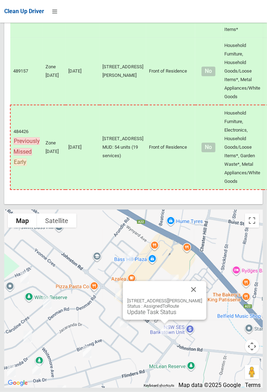
click at [155, 320] on div "69 Johnston Road, BASS HILL NSW 2197 Status : AssignedToRoute Update Task Status" at bounding box center [165, 300] width 84 height 39
click at [160, 316] on link "Update Task Status" at bounding box center [151, 312] width 49 height 7
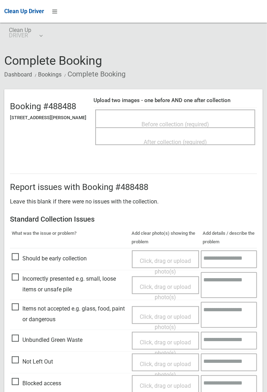
click at [196, 121] on span "Before collection (required)" at bounding box center [176, 124] width 68 height 7
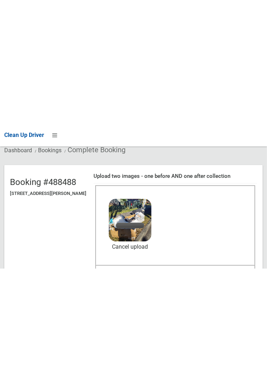
scroll to position [49, 0]
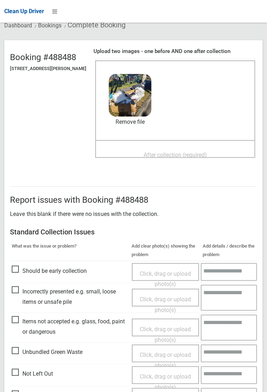
click at [168, 152] on span "After collection (required)" at bounding box center [175, 155] width 63 height 7
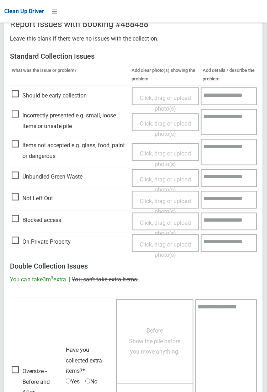
scroll to position [386, 0]
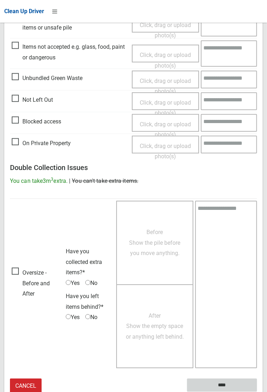
click at [257, 392] on input "****" at bounding box center [222, 385] width 70 height 13
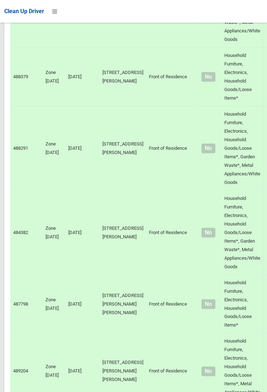
scroll to position [3294, 0]
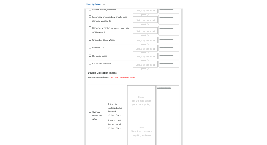
scroll to position [232, 0]
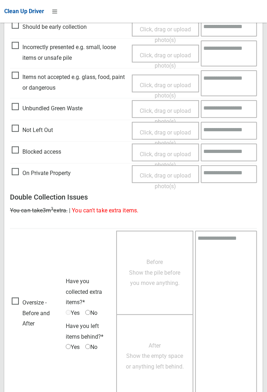
click at [22, 310] on span "Oversize - Before and After" at bounding box center [37, 314] width 51 height 32
click at [25, 329] on span "Oversize - Before and After" at bounding box center [37, 314] width 51 height 32
click at [153, 279] on span "Before Show the pile before you move anything." at bounding box center [154, 273] width 51 height 28
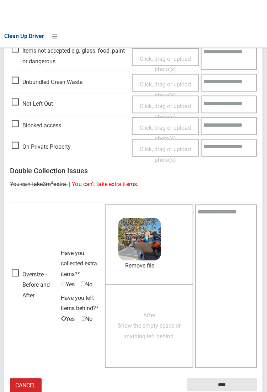
scroll to position [258, 0]
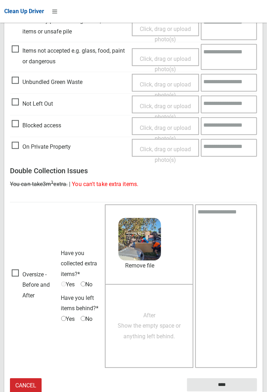
click at [152, 329] on span "After Show the empty space or anything left behind." at bounding box center [149, 326] width 63 height 28
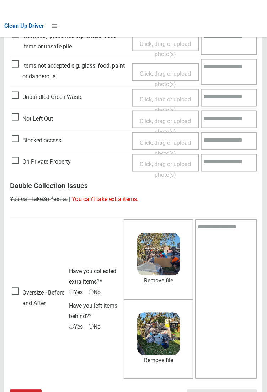
scroll to position [243, 0]
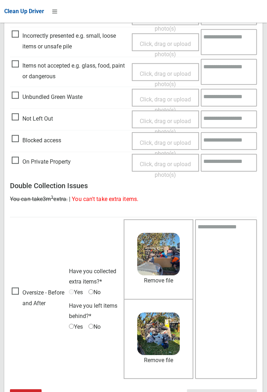
click at [220, 239] on textarea at bounding box center [226, 300] width 62 height 160
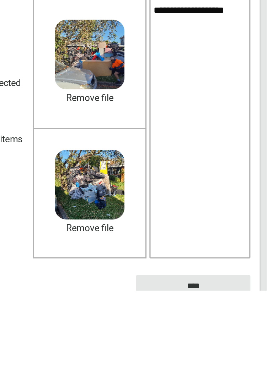
scroll to position [279, 0]
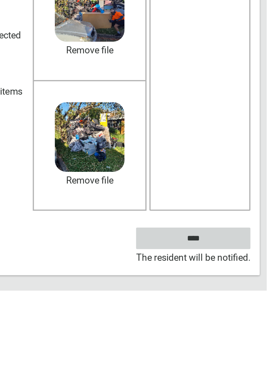
type textarea "**********"
click at [236, 360] on input "****" at bounding box center [222, 360] width 70 height 13
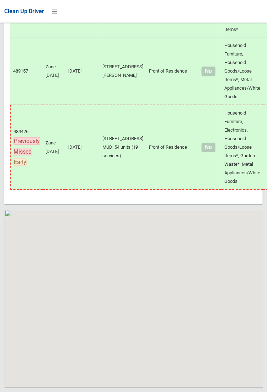
scroll to position [6224, 0]
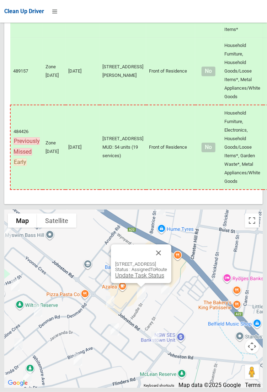
click at [133, 279] on link "Update Task Status" at bounding box center [139, 275] width 49 height 7
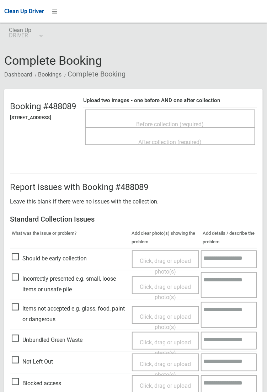
click at [172, 121] on span "Before collection (required)" at bounding box center [171, 124] width 68 height 7
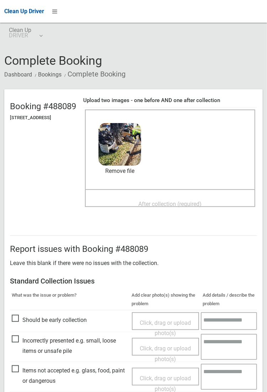
click at [193, 201] on span "After collection (required)" at bounding box center [170, 204] width 63 height 7
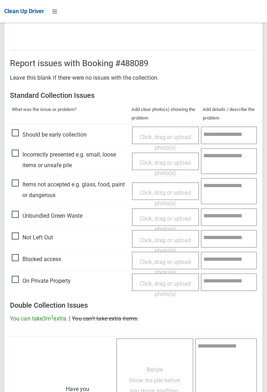
scroll to position [386, 0]
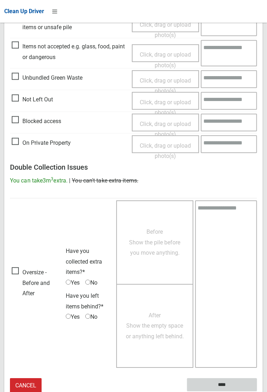
click at [257, 392] on input "****" at bounding box center [222, 385] width 70 height 13
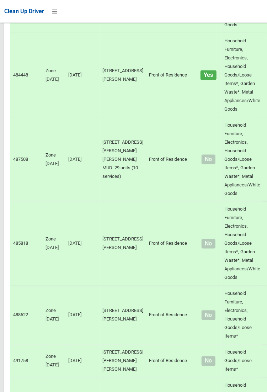
scroll to position [6224, 0]
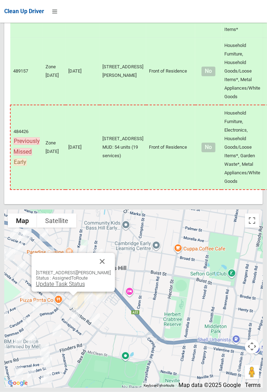
click at [61, 287] on link "Update Task Status" at bounding box center [60, 284] width 49 height 7
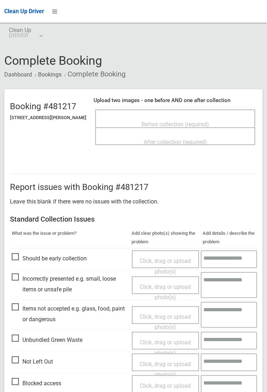
click at [163, 121] on span "Before collection (required)" at bounding box center [176, 124] width 68 height 7
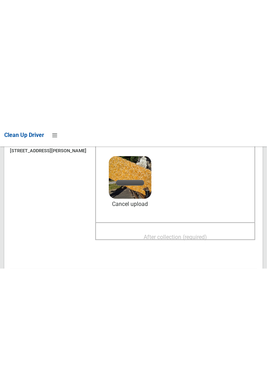
scroll to position [91, 0]
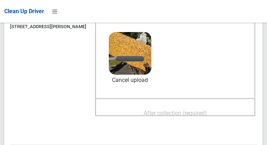
click at [207, 110] on span "After collection (required)" at bounding box center [175, 113] width 63 height 7
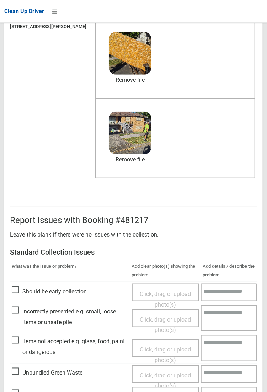
scroll to position [386, 0]
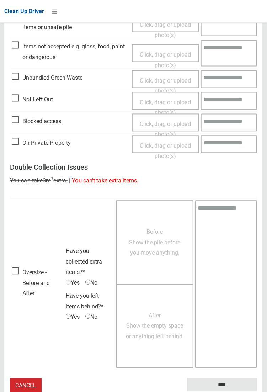
click at [227, 392] on small "The resident will be notified." at bounding box center [222, 397] width 70 height 11
click at [257, 392] on input "****" at bounding box center [222, 385] width 70 height 13
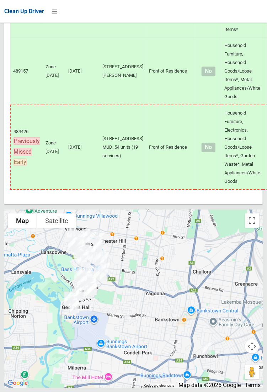
scroll to position [6224, 0]
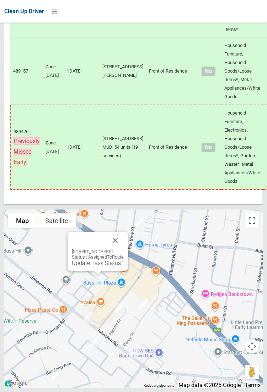
click at [128, 263] on div "17 Union Street, BASS HILL NSW 2197 Status : AssignedToRoute Update Task Status" at bounding box center [98, 251] width 60 height 39
click at [124, 249] on button "Close" at bounding box center [115, 240] width 17 height 17
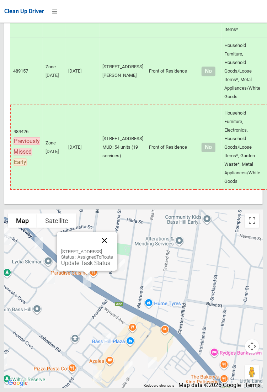
click at [113, 249] on button "Close" at bounding box center [104, 240] width 17 height 17
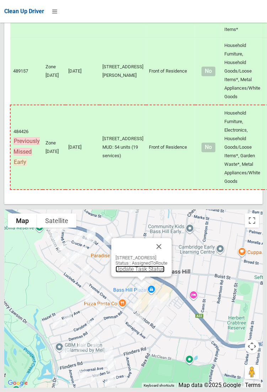
click at [135, 273] on link "Update Task Status" at bounding box center [140, 269] width 49 height 7
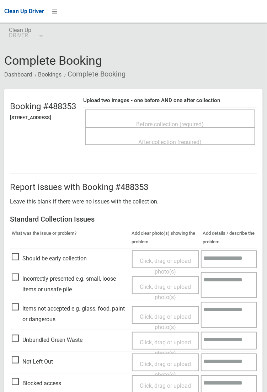
click at [176, 121] on span "Before collection (required)" at bounding box center [171, 124] width 68 height 7
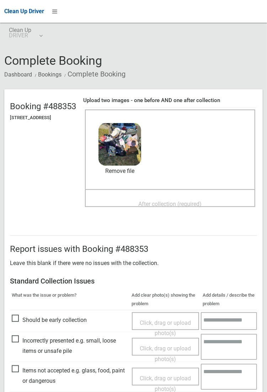
click at [176, 197] on div "After collection (required)" at bounding box center [170, 203] width 155 height 13
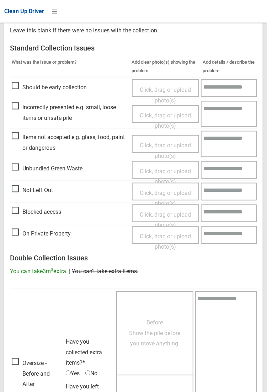
scroll to position [386, 0]
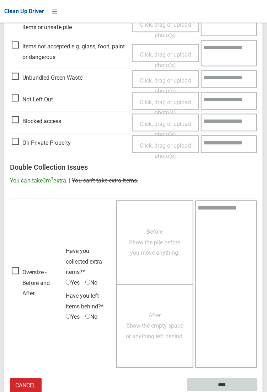
click at [257, 392] on input "****" at bounding box center [222, 385] width 70 height 13
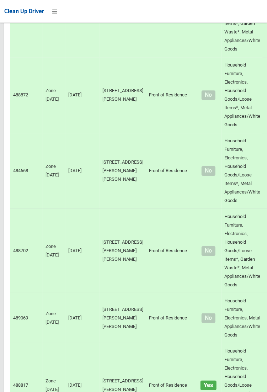
scroll to position [6224, 0]
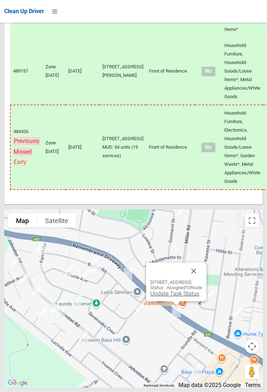
click at [168, 297] on link "Update Task Status" at bounding box center [174, 293] width 49 height 7
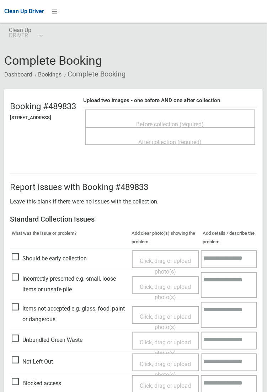
click at [185, 121] on span "Before collection (required)" at bounding box center [171, 124] width 68 height 7
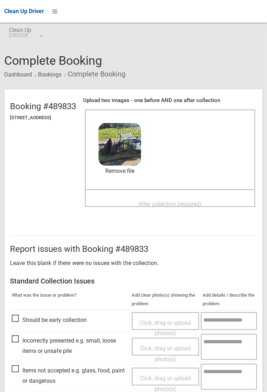
click at [202, 201] on span "After collection (required)" at bounding box center [170, 204] width 63 height 7
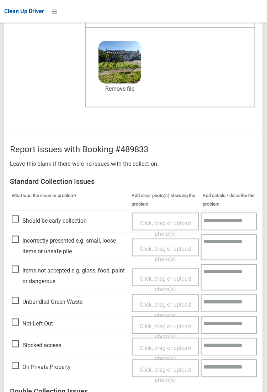
scroll to position [386, 0]
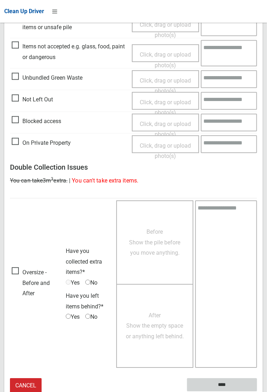
click at [220, 385] on input "****" at bounding box center [222, 385] width 70 height 13
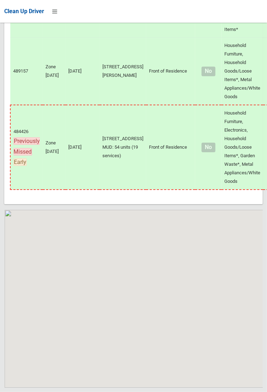
scroll to position [6224, 0]
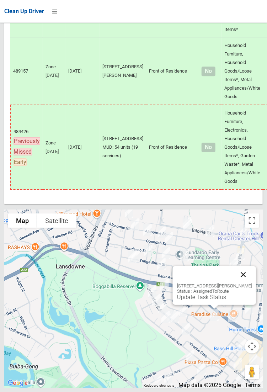
click at [250, 283] on button "Close" at bounding box center [243, 274] width 17 height 17
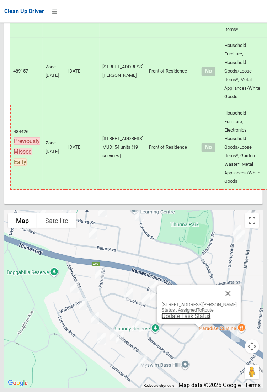
click at [189, 319] on link "Update Task Status" at bounding box center [186, 316] width 49 height 7
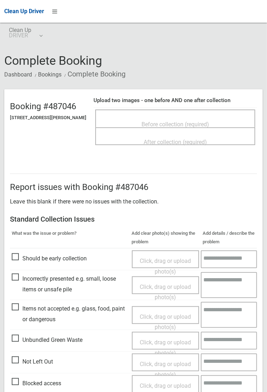
click at [178, 123] on span "Before collection (required)" at bounding box center [176, 124] width 68 height 7
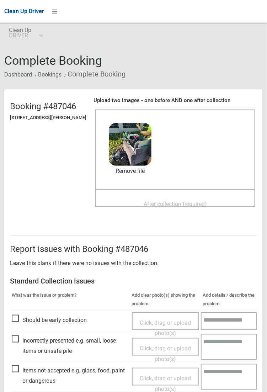
click at [175, 202] on span "After collection (required)" at bounding box center [175, 204] width 63 height 7
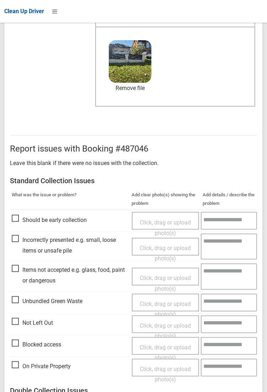
scroll to position [386, 0]
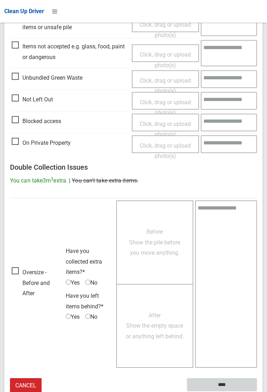
click at [257, 392] on input "****" at bounding box center [222, 385] width 70 height 13
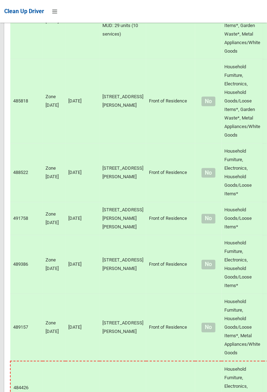
scroll to position [6224, 0]
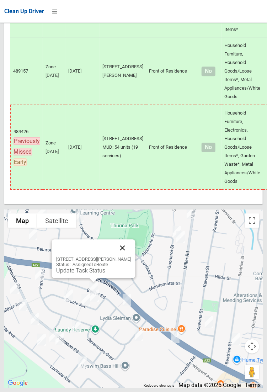
click at [129, 257] on button "Close" at bounding box center [122, 247] width 17 height 17
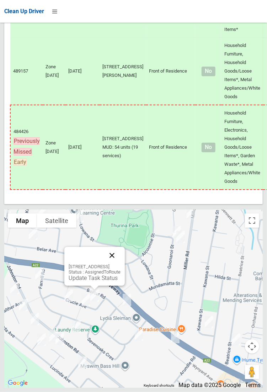
click at [121, 264] on button "Close" at bounding box center [112, 255] width 17 height 17
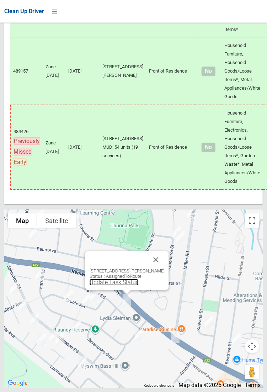
click at [124, 286] on link "Update Task Status" at bounding box center [113, 282] width 49 height 7
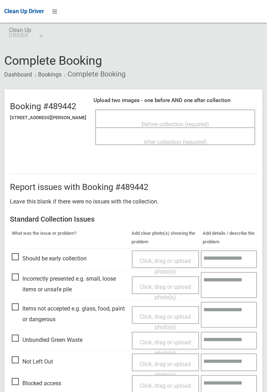
click at [198, 121] on span "Before collection (required)" at bounding box center [176, 124] width 68 height 7
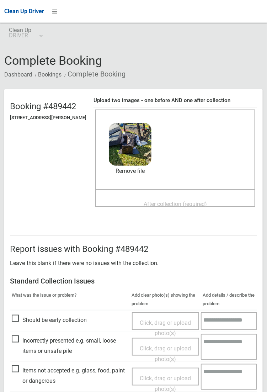
click at [189, 201] on span "After collection (required)" at bounding box center [175, 204] width 63 height 7
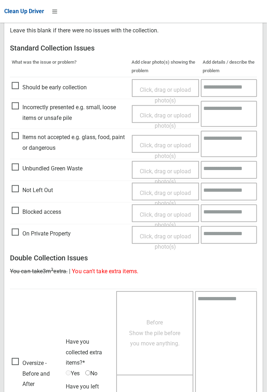
scroll to position [386, 0]
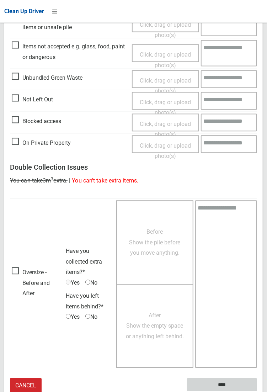
click at [257, 392] on input "****" at bounding box center [222, 385] width 70 height 13
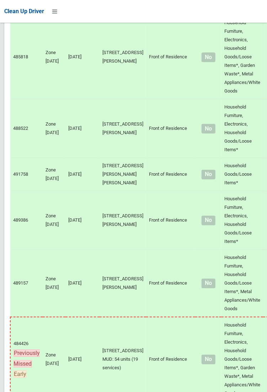
scroll to position [6224, 0]
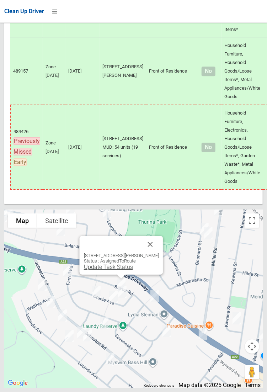
click at [124, 270] on link "Update Task Status" at bounding box center [108, 267] width 49 height 7
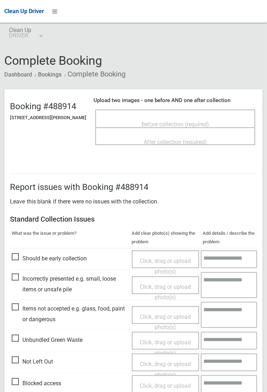
click at [173, 121] on span "Before collection (required)" at bounding box center [176, 124] width 68 height 7
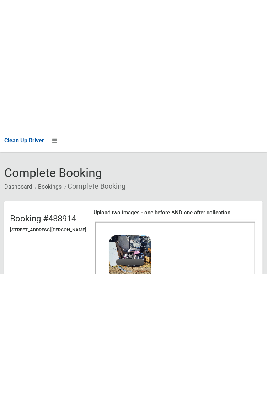
scroll to position [38, 0]
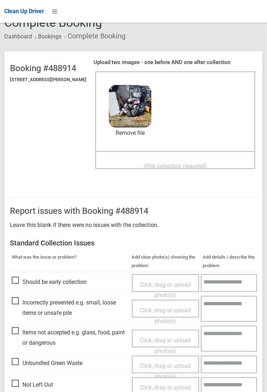
click at [177, 163] on span "After collection (required)" at bounding box center [175, 166] width 63 height 7
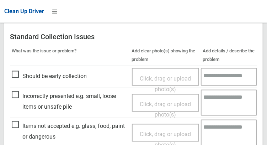
scroll to position [308, 0]
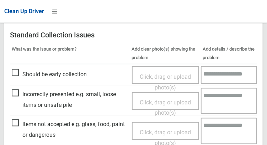
click at [19, 125] on span "Items not accepted e.g. glass, food, paint or dangerous" at bounding box center [70, 129] width 117 height 21
click at [149, 134] on span "Click, drag or upload photo(s)" at bounding box center [165, 137] width 51 height 17
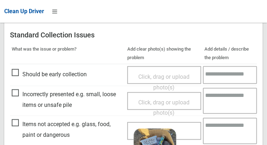
click at [225, 129] on textarea at bounding box center [230, 131] width 54 height 26
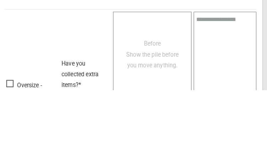
scroll to position [658, 0]
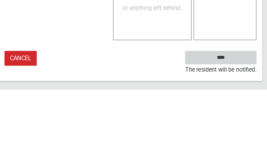
type textarea "****"
click at [238, 113] on input "****" at bounding box center [222, 113] width 70 height 13
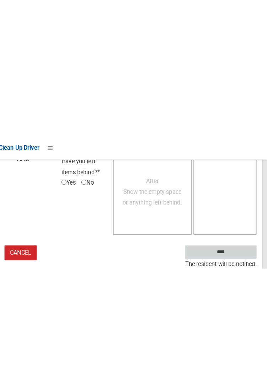
scroll to position [411, 0]
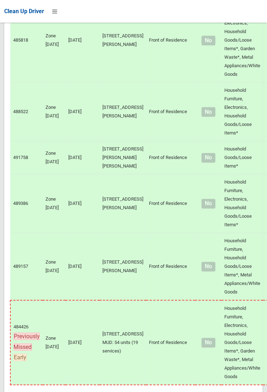
scroll to position [6224, 0]
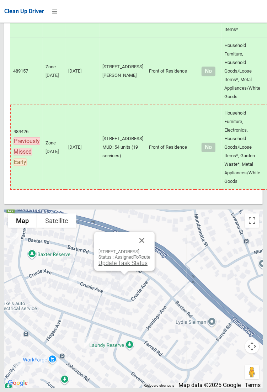
click at [125, 266] on link "Update Task Status" at bounding box center [123, 263] width 49 height 7
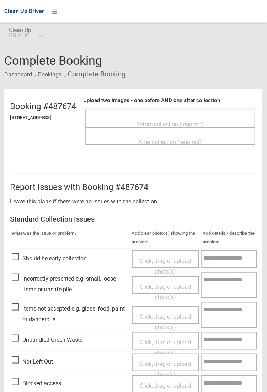
click at [181, 121] on span "Before collection (required)" at bounding box center [171, 124] width 68 height 7
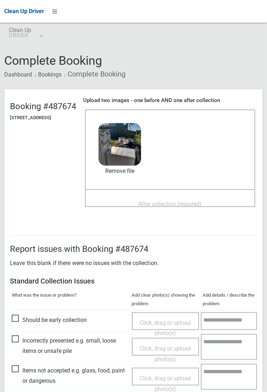
click at [186, 201] on span "After collection (required)" at bounding box center [170, 204] width 63 height 7
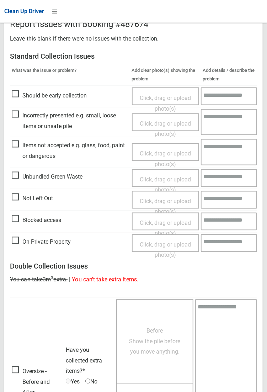
scroll to position [290, 0]
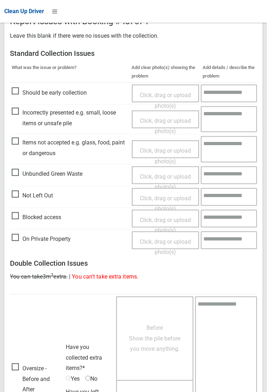
click at [15, 142] on span "Items not accepted e.g. glass, food, paint or dangerous" at bounding box center [70, 147] width 117 height 21
click at [163, 147] on span "Click, drag or upload photo(s)" at bounding box center [165, 155] width 51 height 17
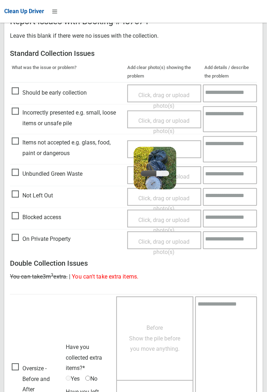
click at [228, 148] on textarea at bounding box center [230, 149] width 54 height 26
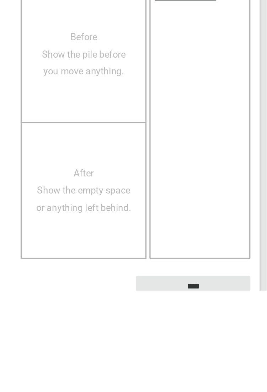
scroll to position [411, 0]
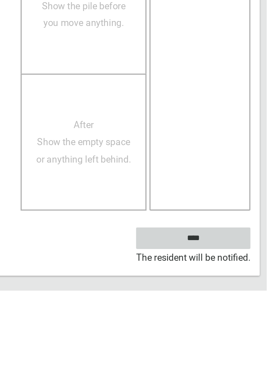
type textarea "****"
click at [237, 360] on input "****" at bounding box center [222, 360] width 70 height 13
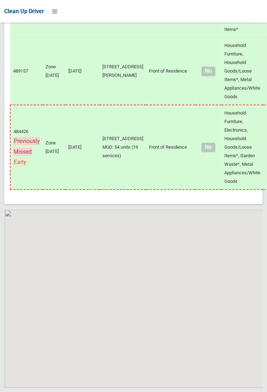
scroll to position [6224, 0]
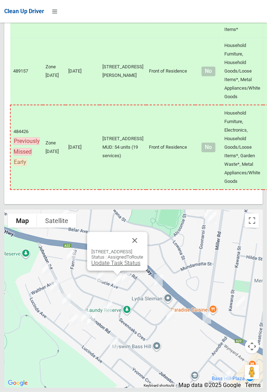
click at [120, 266] on link "Update Task Status" at bounding box center [115, 263] width 49 height 7
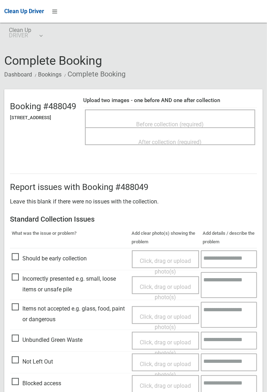
click at [174, 121] on span "Before collection (required)" at bounding box center [171, 124] width 68 height 7
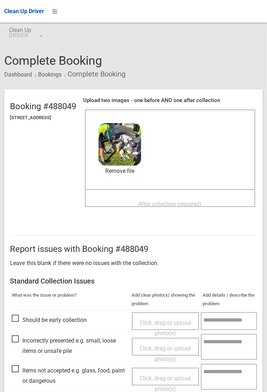
click at [198, 188] on div "Before collection (required) 4.7 MB 2025-10-1409.00.207705551028270410681.jpg C…" at bounding box center [170, 150] width 170 height 80
click at [173, 201] on span "After collection (required)" at bounding box center [170, 204] width 63 height 7
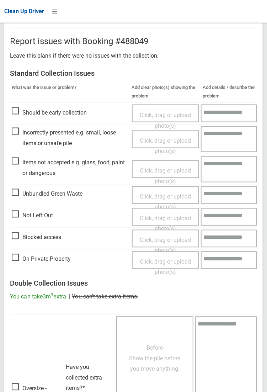
scroll to position [386, 0]
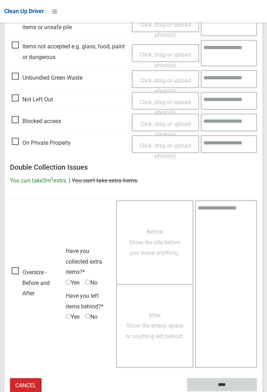
click at [257, 392] on input "****" at bounding box center [222, 385] width 70 height 13
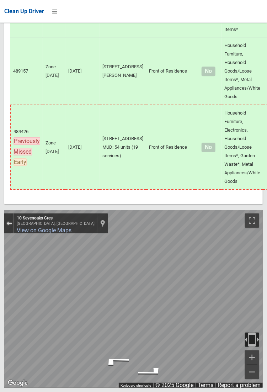
click at [10, 226] on div "Exit the Street View" at bounding box center [8, 223] width 5 height 4
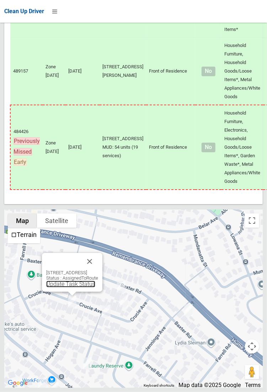
click at [61, 287] on link "Update Task Status" at bounding box center [70, 284] width 49 height 7
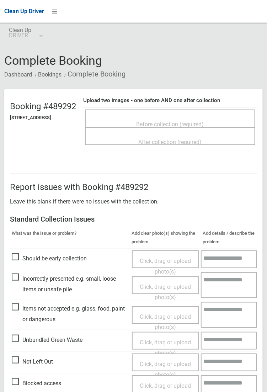
click at [168, 121] on span "Before collection (required)" at bounding box center [171, 124] width 68 height 7
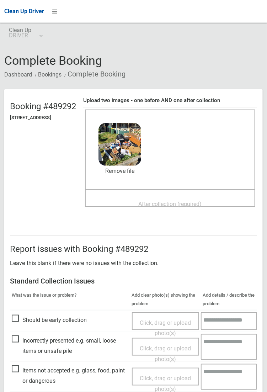
click at [168, 201] on span "After collection (required)" at bounding box center [170, 204] width 63 height 7
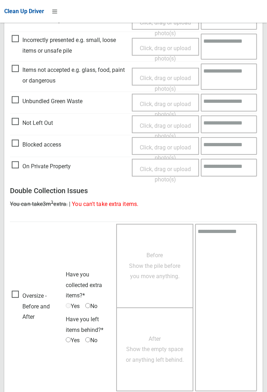
scroll to position [386, 0]
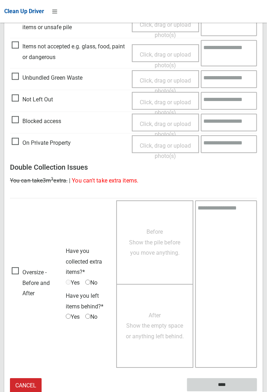
click at [223, 383] on input "****" at bounding box center [222, 385] width 70 height 13
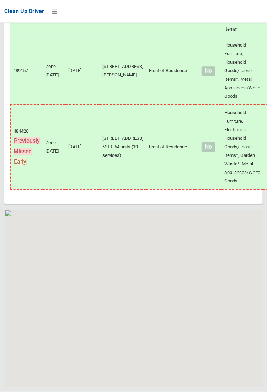
scroll to position [6224, 0]
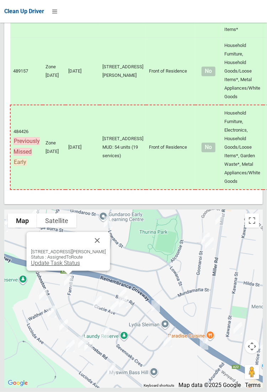
click at [65, 266] on link "Update Task Status" at bounding box center [55, 263] width 49 height 7
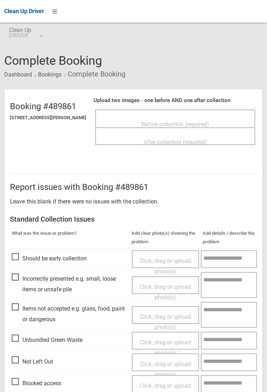
click at [173, 121] on span "Before collection (required)" at bounding box center [176, 124] width 68 height 7
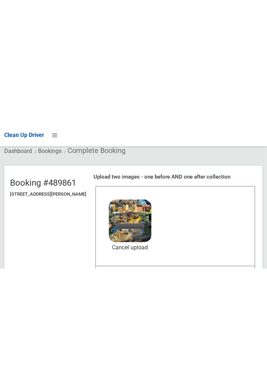
scroll to position [49, 0]
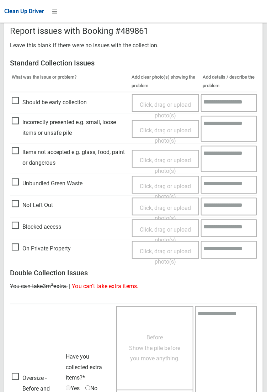
scroll to position [386, 0]
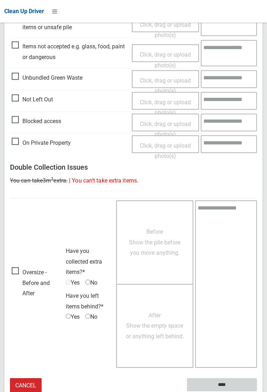
click at [257, 392] on input "****" at bounding box center [222, 385] width 70 height 13
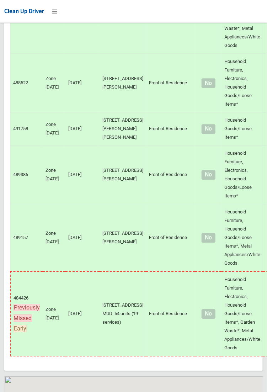
scroll to position [6224, 0]
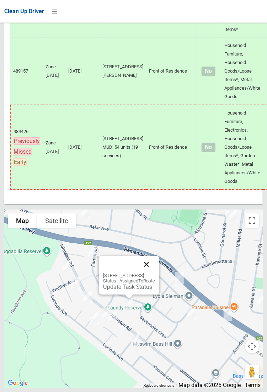
click at [155, 273] on button "Close" at bounding box center [146, 264] width 17 height 17
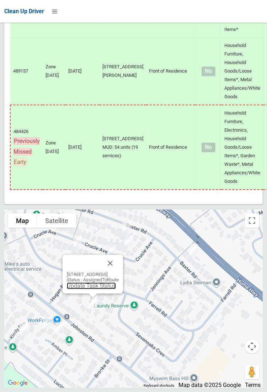
click at [95, 289] on link "Update Task Status" at bounding box center [91, 285] width 49 height 7
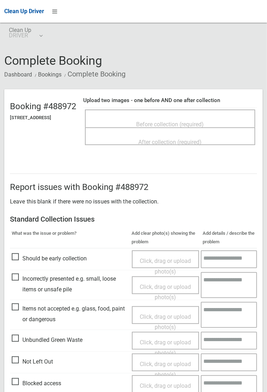
click at [166, 121] on span "Before collection (required)" at bounding box center [171, 124] width 68 height 7
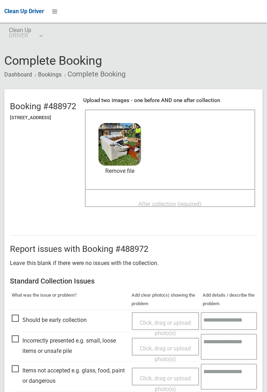
click at [169, 201] on span "After collection (required)" at bounding box center [170, 204] width 63 height 7
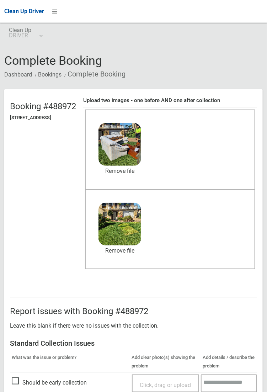
scroll to position [386, 0]
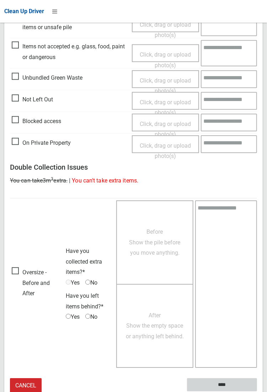
click at [257, 392] on input "****" at bounding box center [222, 385] width 70 height 13
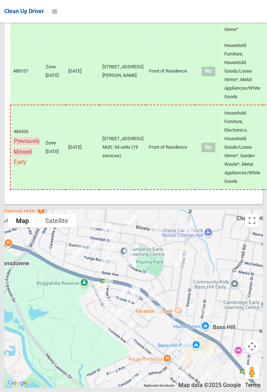
scroll to position [6221, 0]
click at [233, 254] on div at bounding box center [133, 299] width 259 height 178
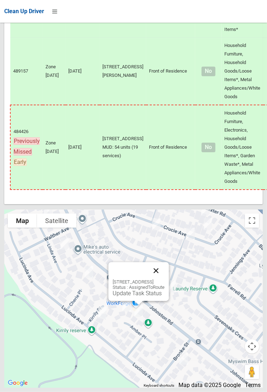
click at [165, 279] on button "Close" at bounding box center [156, 270] width 17 height 17
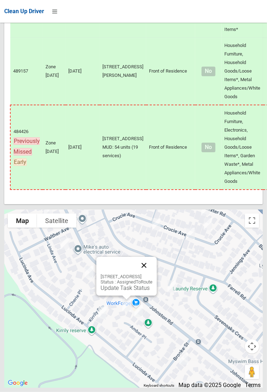
click at [153, 274] on button "Close" at bounding box center [144, 265] width 17 height 17
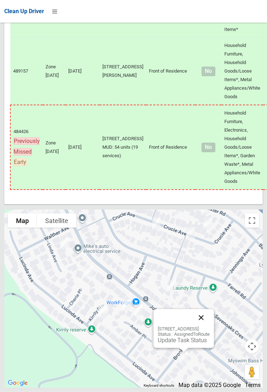
click at [210, 326] on button "Close" at bounding box center [201, 317] width 17 height 17
click at [178, 348] on div "7 Brooke Street, BASS HILL NSW 2197 Status : AssignedToRoute Update Task Status" at bounding box center [184, 328] width 60 height 39
click at [180, 344] on link "Update Task Status" at bounding box center [182, 340] width 49 height 7
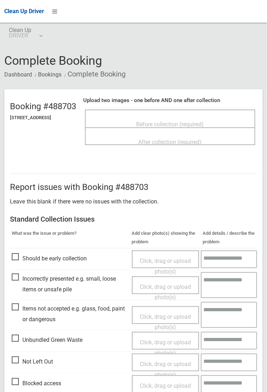
click at [192, 124] on span "Before collection (required)" at bounding box center [171, 124] width 68 height 7
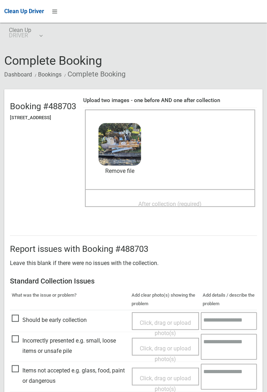
click at [193, 201] on span "After collection (required)" at bounding box center [170, 204] width 63 height 7
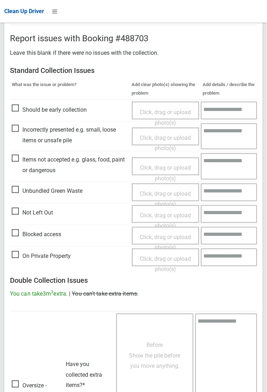
scroll to position [386, 0]
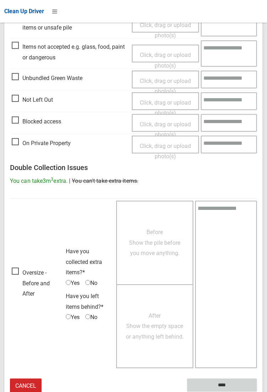
click at [257, 392] on input "****" at bounding box center [222, 385] width 70 height 13
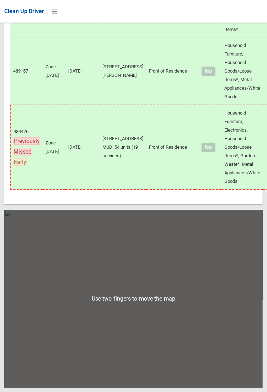
scroll to position [6224, 0]
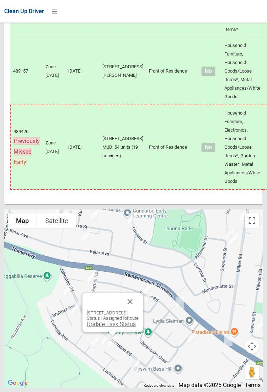
click at [115, 328] on link "Update Task Status" at bounding box center [111, 324] width 49 height 7
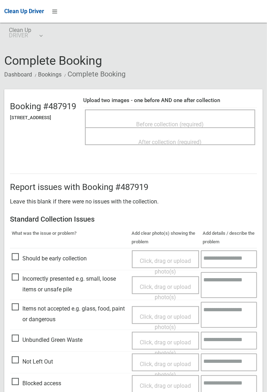
click at [191, 121] on span "Before collection (required)" at bounding box center [171, 124] width 68 height 7
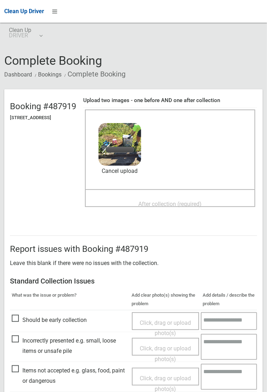
click at [172, 201] on span "After collection (required)" at bounding box center [170, 204] width 63 height 7
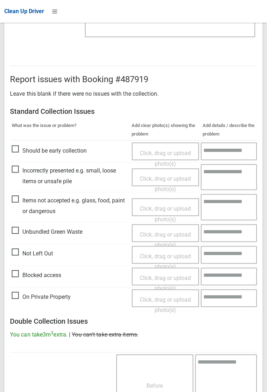
scroll to position [386, 0]
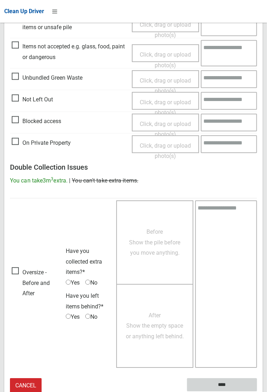
click at [257, 392] on input "****" at bounding box center [222, 385] width 70 height 13
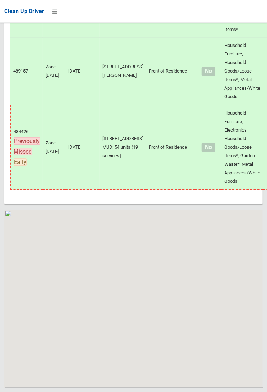
scroll to position [6224, 0]
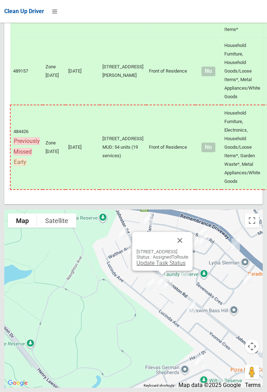
click at [156, 266] on link "Update Task Status" at bounding box center [161, 263] width 49 height 7
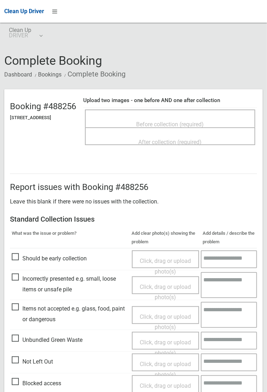
click at [157, 121] on span "Before collection (required)" at bounding box center [171, 124] width 68 height 7
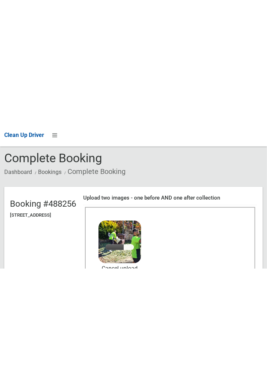
scroll to position [27, 0]
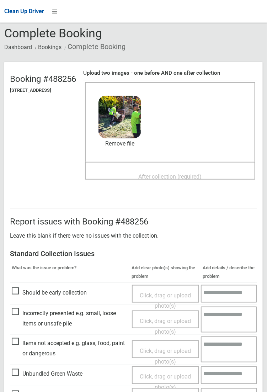
click at [181, 173] on span "After collection (required)" at bounding box center [170, 176] width 63 height 7
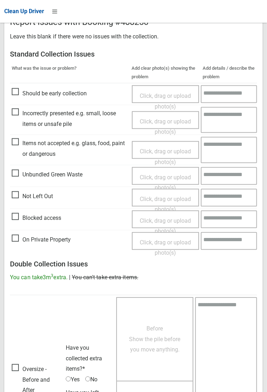
scroll to position [386, 0]
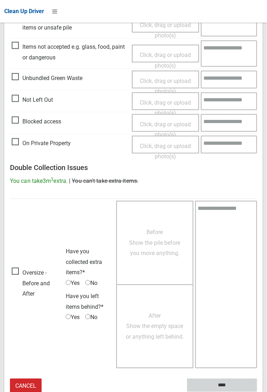
click at [221, 387] on input "****" at bounding box center [222, 385] width 70 height 13
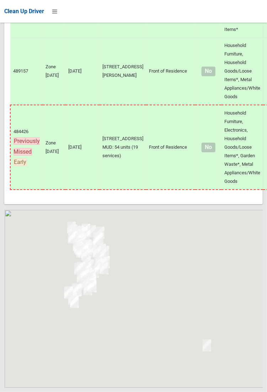
scroll to position [6224, 0]
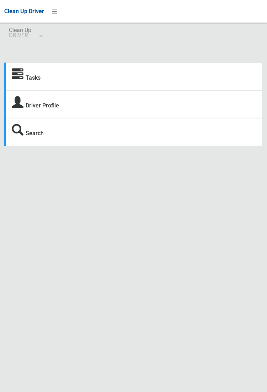
click at [54, 44] on div "Tasks Driver Profile Search" at bounding box center [133, 95] width 267 height 128
click at [45, 35] on link "Clean Up DRIVER" at bounding box center [25, 34] width 42 height 23
click at [31, 55] on link "Logout" at bounding box center [26, 54] width 42 height 14
click at [35, 75] on link "Tasks" at bounding box center [33, 77] width 15 height 7
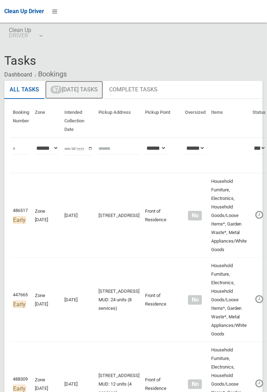
click at [81, 88] on link "67 [DATE] Tasks" at bounding box center [74, 90] width 58 height 18
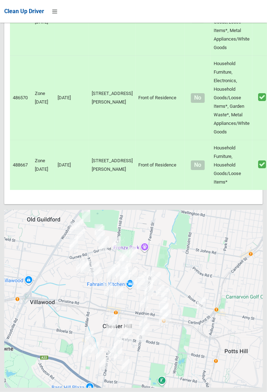
scroll to position [6259, 0]
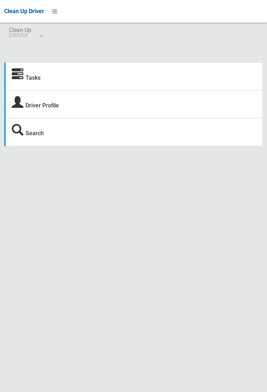
click at [47, 38] on div "Tasks Driver Profile Search" at bounding box center [133, 95] width 267 height 128
click at [30, 130] on link "Search" at bounding box center [35, 133] width 18 height 7
click at [43, 37] on link "Clean Up DRIVER" at bounding box center [25, 34] width 42 height 23
click at [33, 56] on link "Logout" at bounding box center [26, 54] width 42 height 14
click at [33, 81] on link "Tasks" at bounding box center [33, 77] width 15 height 7
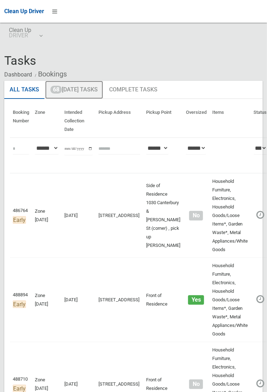
click at [86, 88] on link "68 Today's Tasks" at bounding box center [74, 90] width 58 height 18
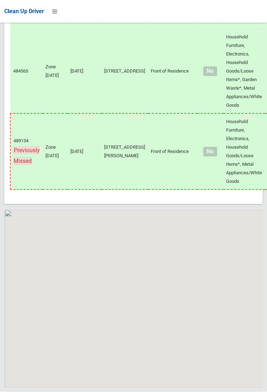
scroll to position [6788, 0]
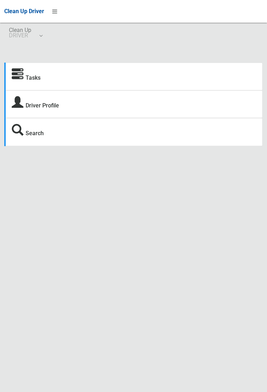
click at [265, 21] on div "Clean Up Driver" at bounding box center [133, 11] width 267 height 23
click at [266, 21] on div "Clean Up Driver" at bounding box center [133, 11] width 267 height 23
